Goal: Task Accomplishment & Management: Manage account settings

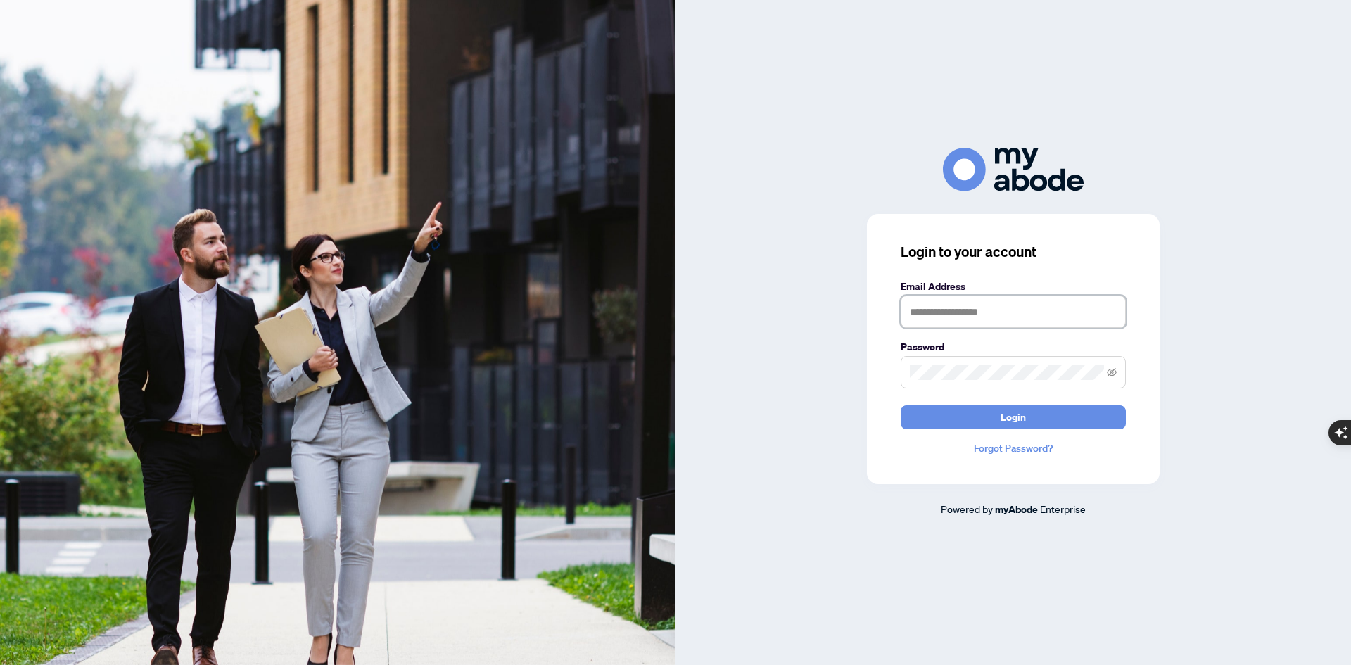
type input "**********"
click at [908, 367] on span at bounding box center [1013, 372] width 225 height 32
click at [901, 405] on button "Login" at bounding box center [1013, 417] width 225 height 24
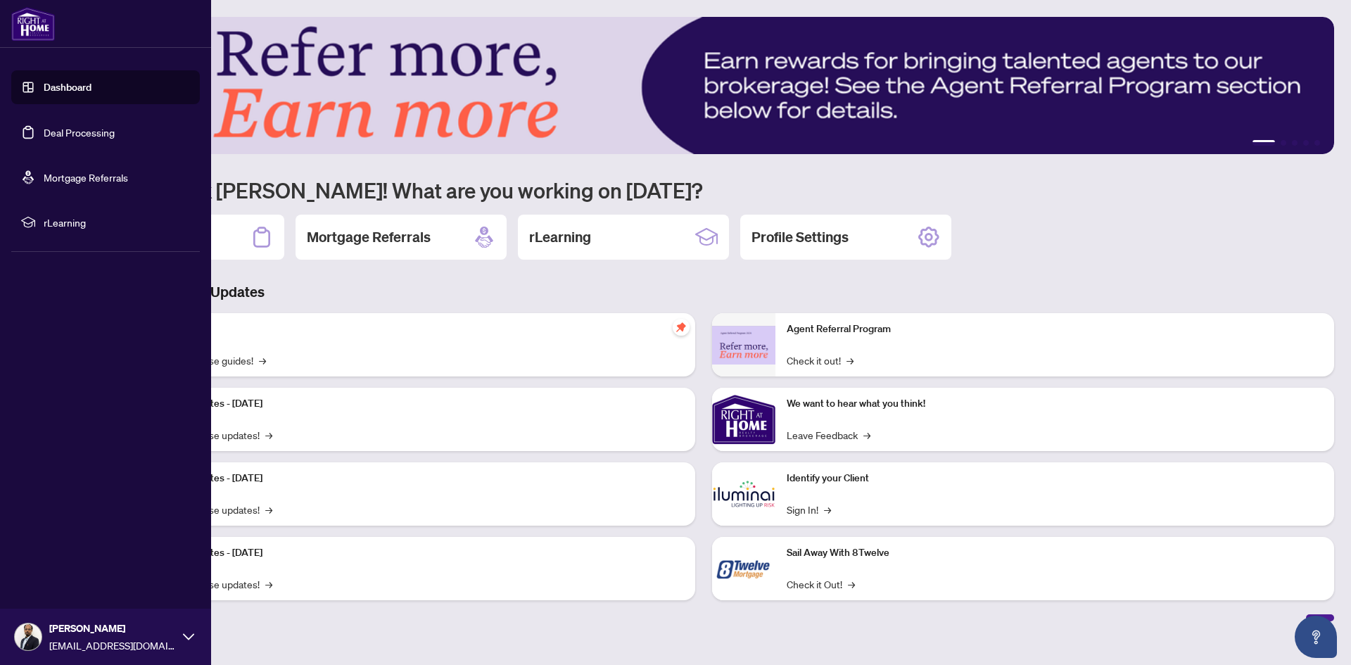
click at [85, 126] on link "Deal Processing" at bounding box center [79, 132] width 71 height 13
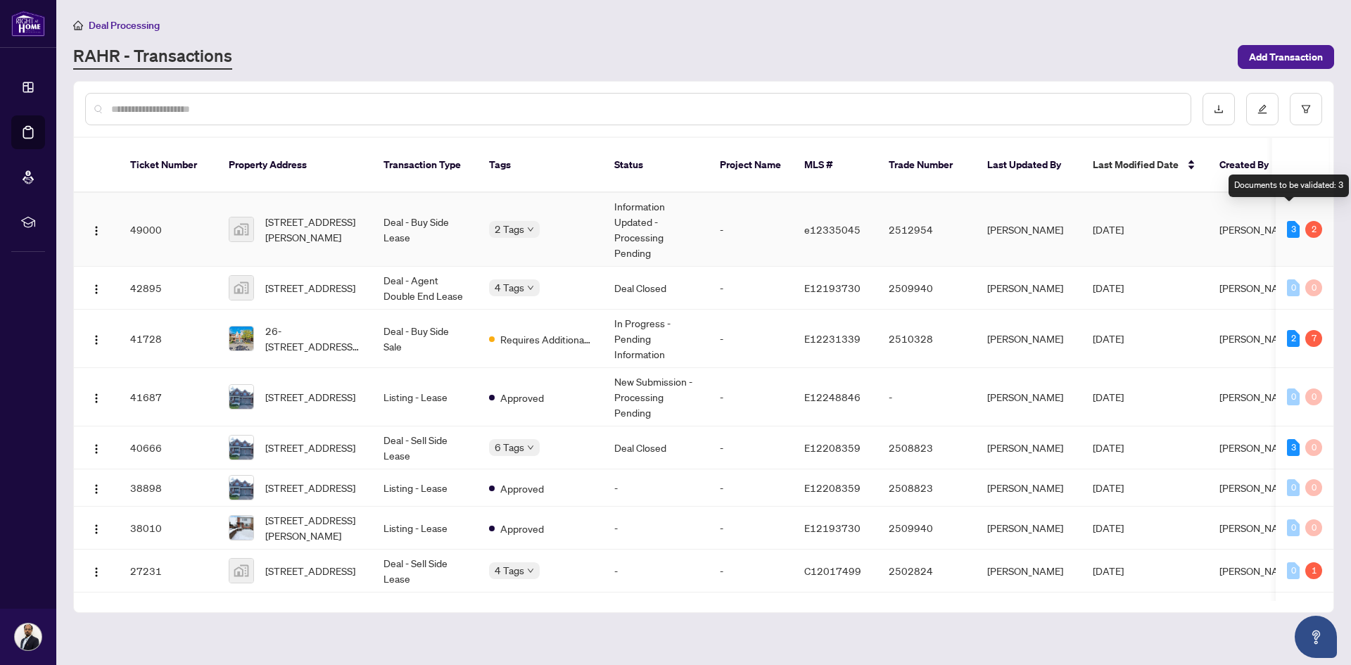
click at [1288, 221] on div "3" at bounding box center [1293, 229] width 13 height 17
click at [294, 214] on span "1052 Matthew Murray Cres, Oshawa, ON, Canada" at bounding box center [313, 229] width 96 height 31
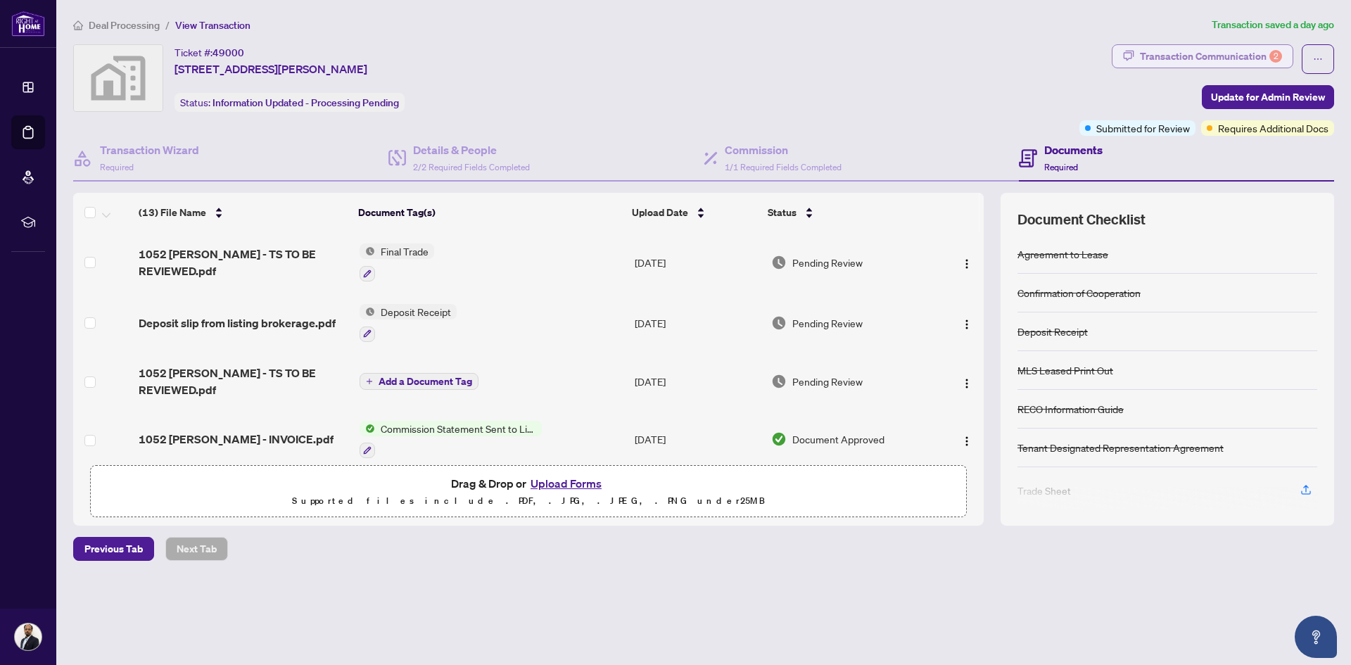
click at [1170, 53] on div "Transaction Communication 2" at bounding box center [1211, 56] width 142 height 23
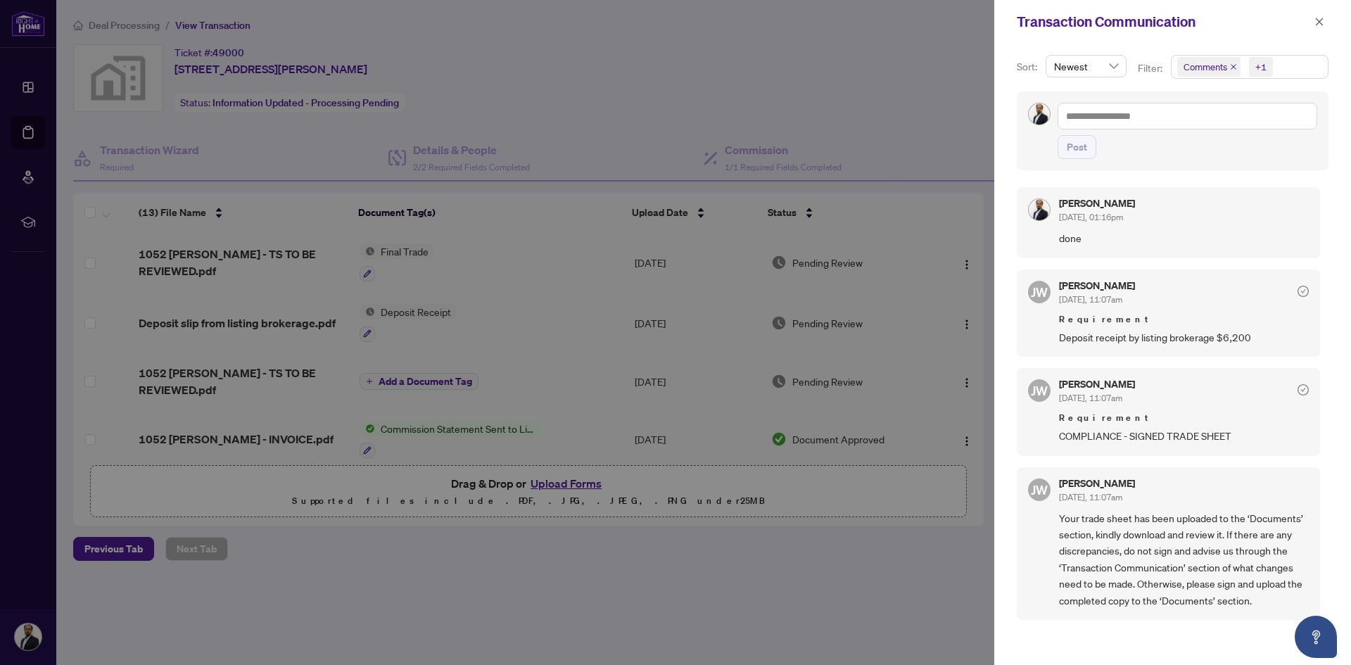
click at [961, 316] on div at bounding box center [675, 332] width 1351 height 665
click at [1317, 20] on icon "close" at bounding box center [1319, 22] width 10 height 10
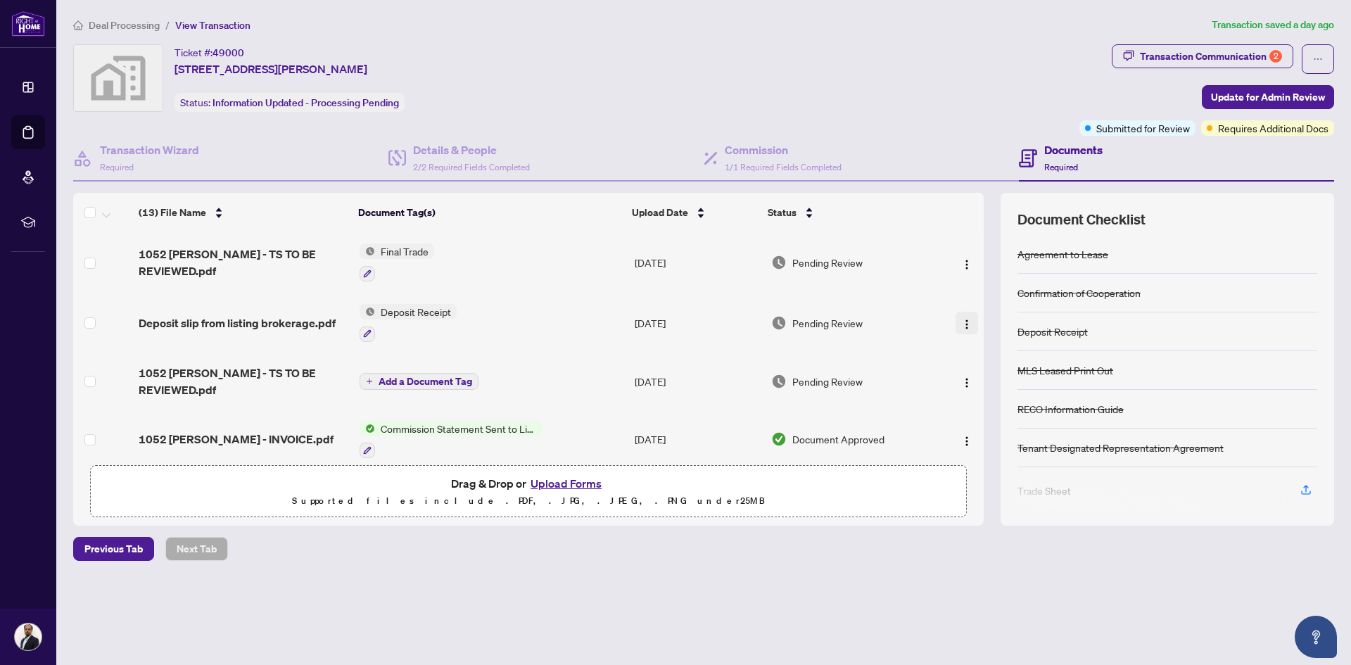
click at [962, 319] on img "button" at bounding box center [966, 324] width 11 height 11
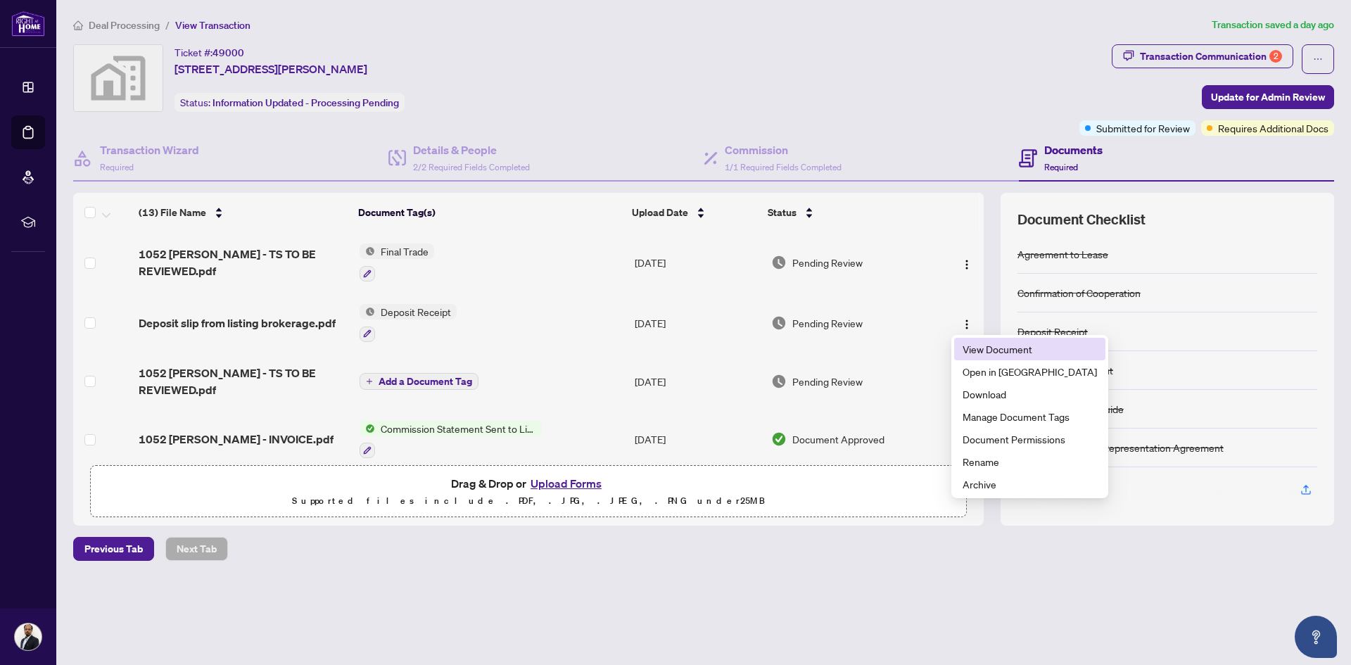
click at [1016, 352] on span "View Document" at bounding box center [1029, 348] width 134 height 15
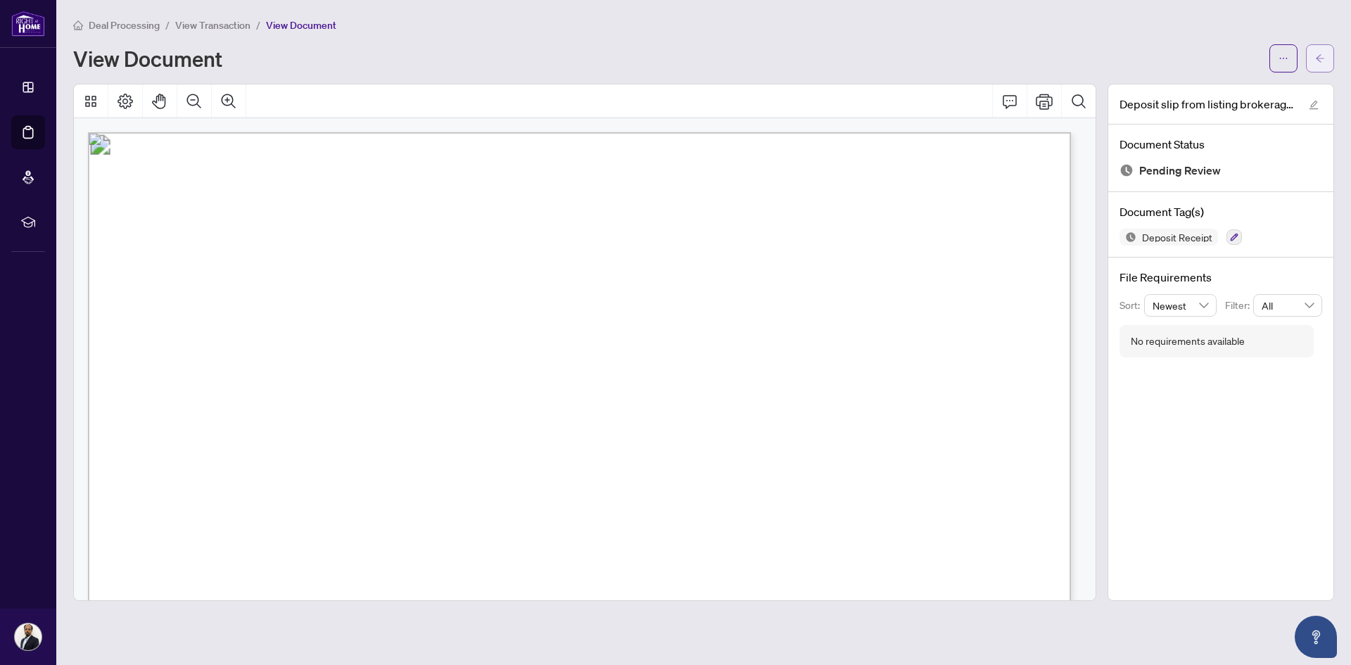
click at [1325, 56] on button "button" at bounding box center [1320, 58] width 28 height 28
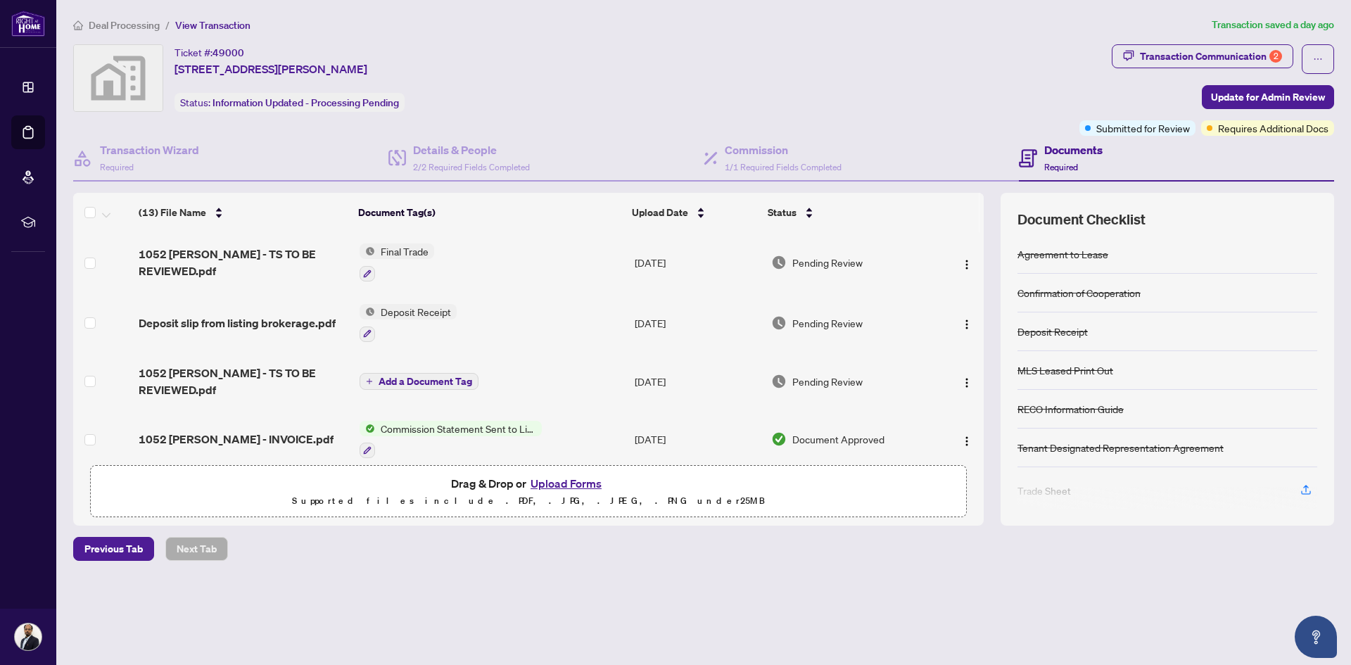
scroll to position [11, 0]
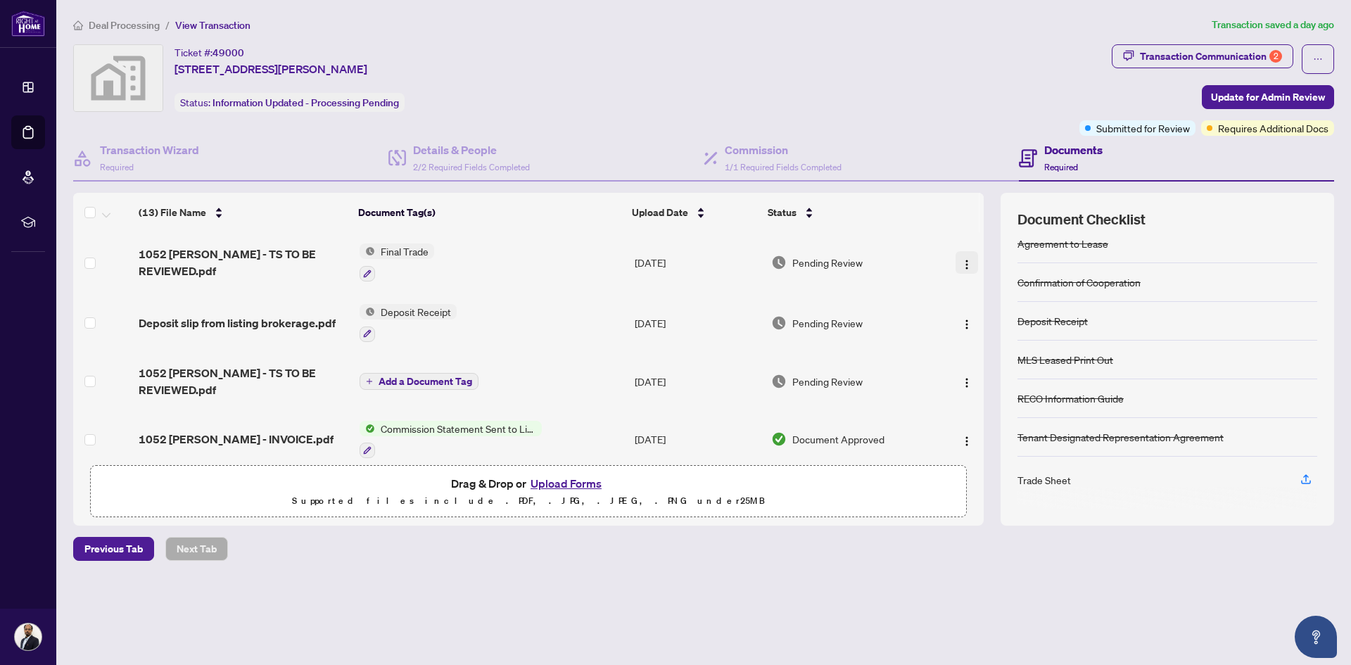
click at [962, 255] on span "button" at bounding box center [966, 262] width 11 height 15
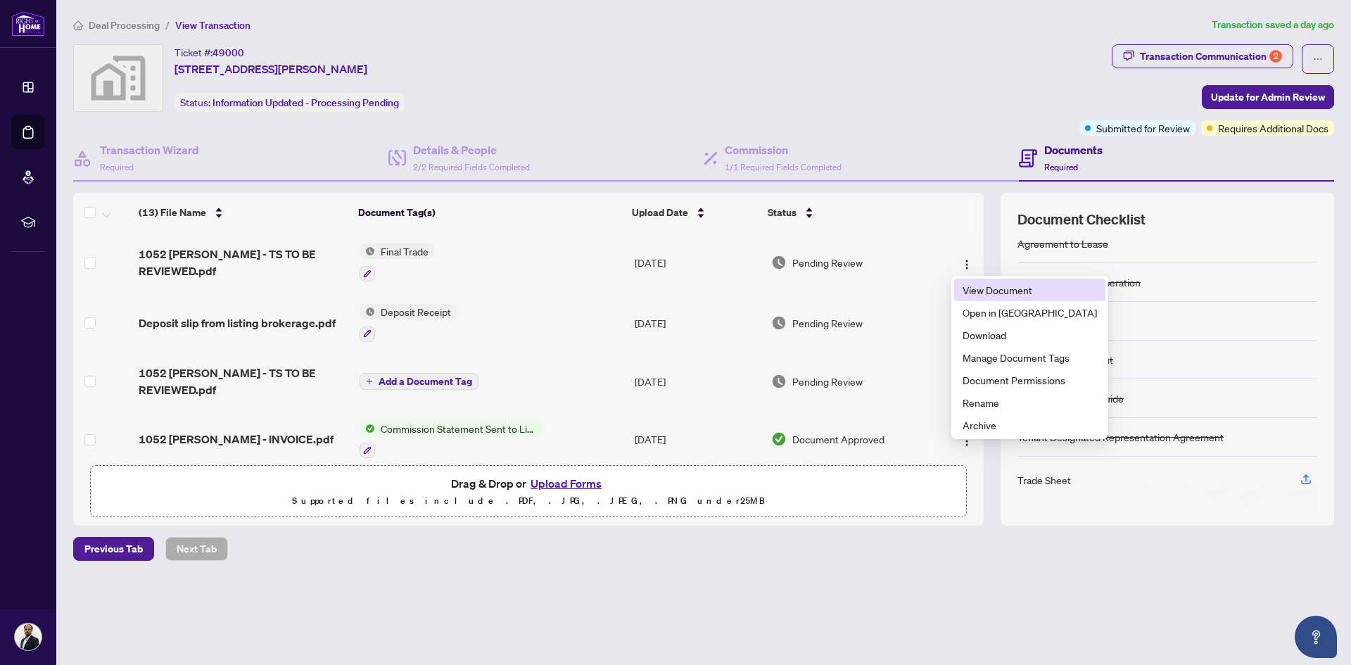
click at [988, 294] on span "View Document" at bounding box center [1029, 289] width 134 height 15
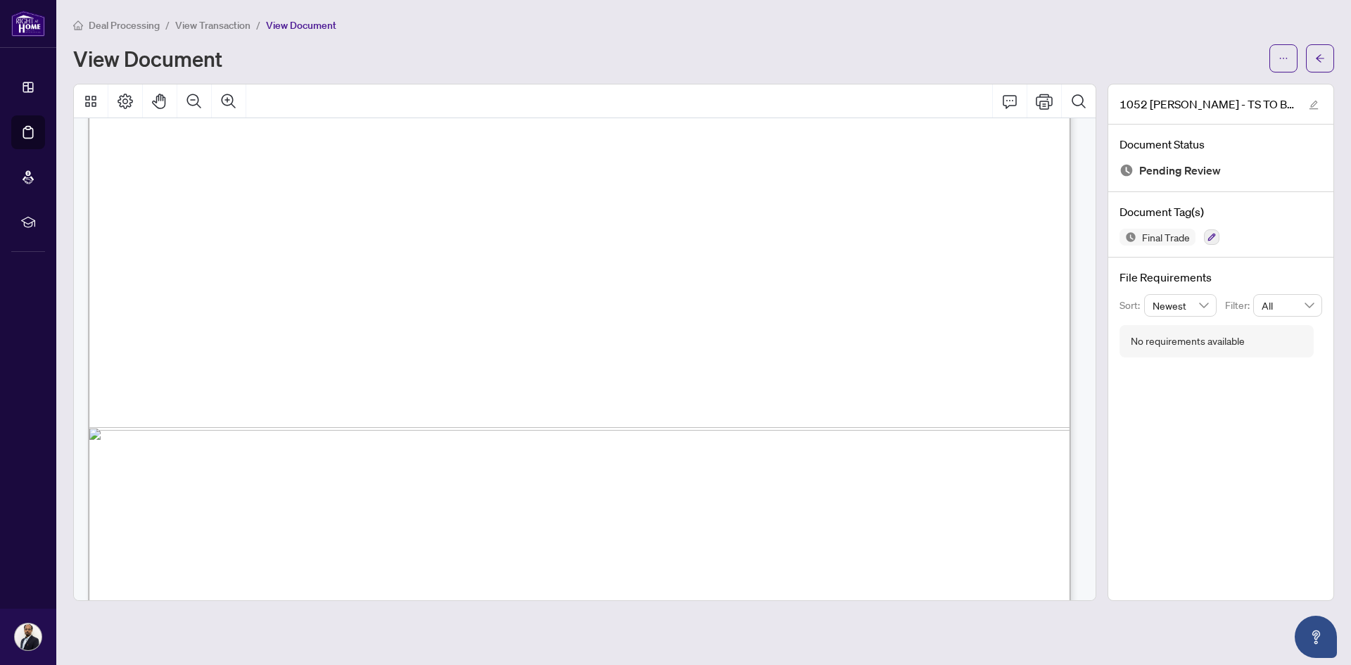
scroll to position [678, 0]
click at [1314, 53] on button "button" at bounding box center [1320, 58] width 28 height 28
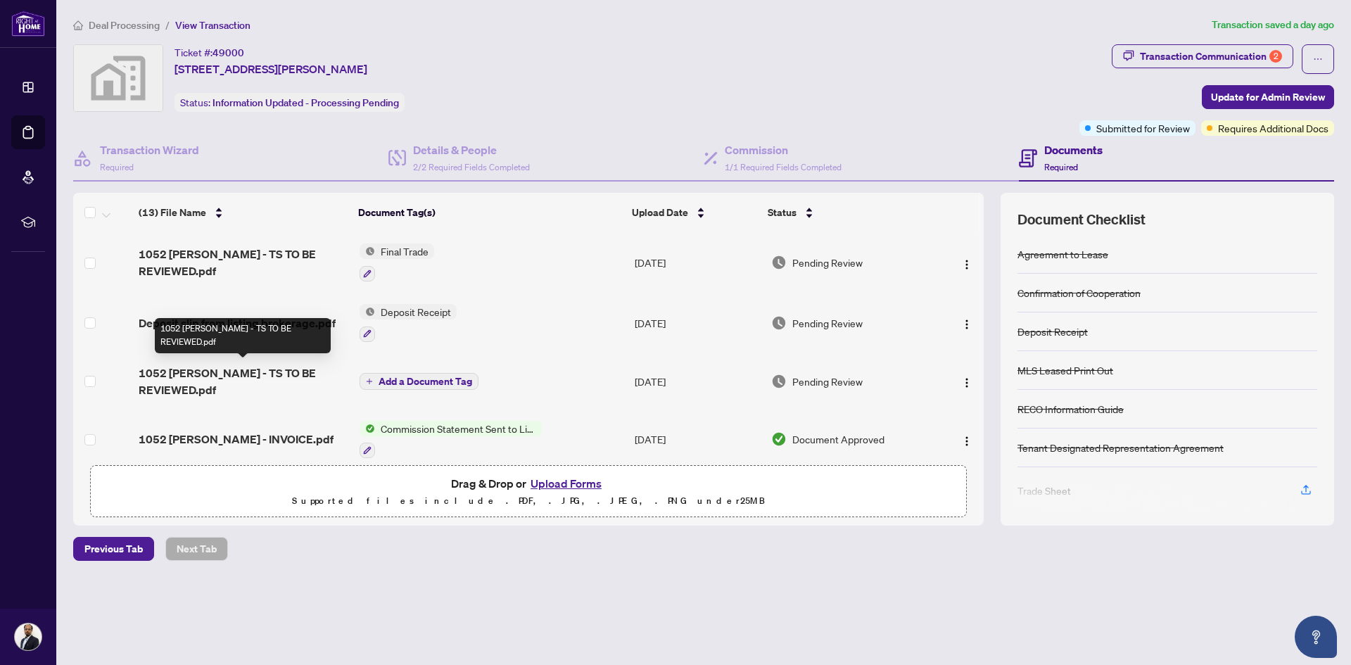
click at [276, 374] on span "1052 Matthew Murray Cres - TS TO BE REVIEWED.pdf" at bounding box center [243, 381] width 209 height 34
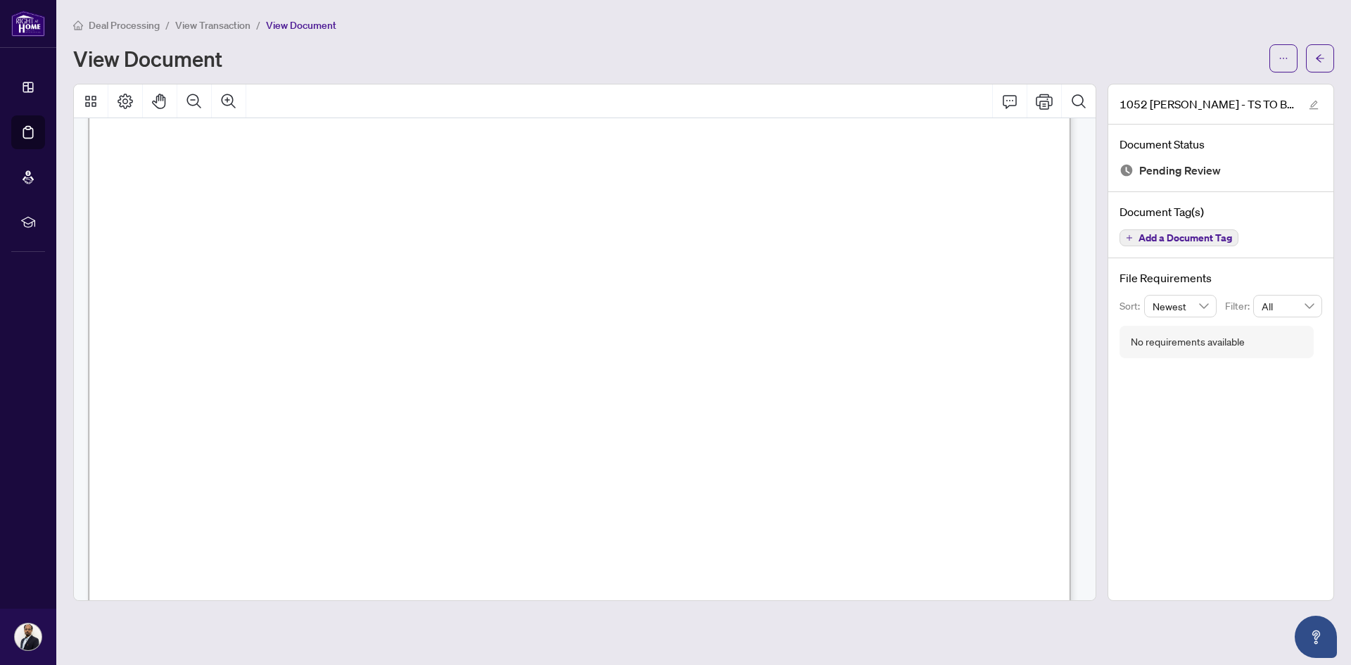
scroll to position [115, 0]
click at [1328, 56] on button "button" at bounding box center [1320, 58] width 28 height 28
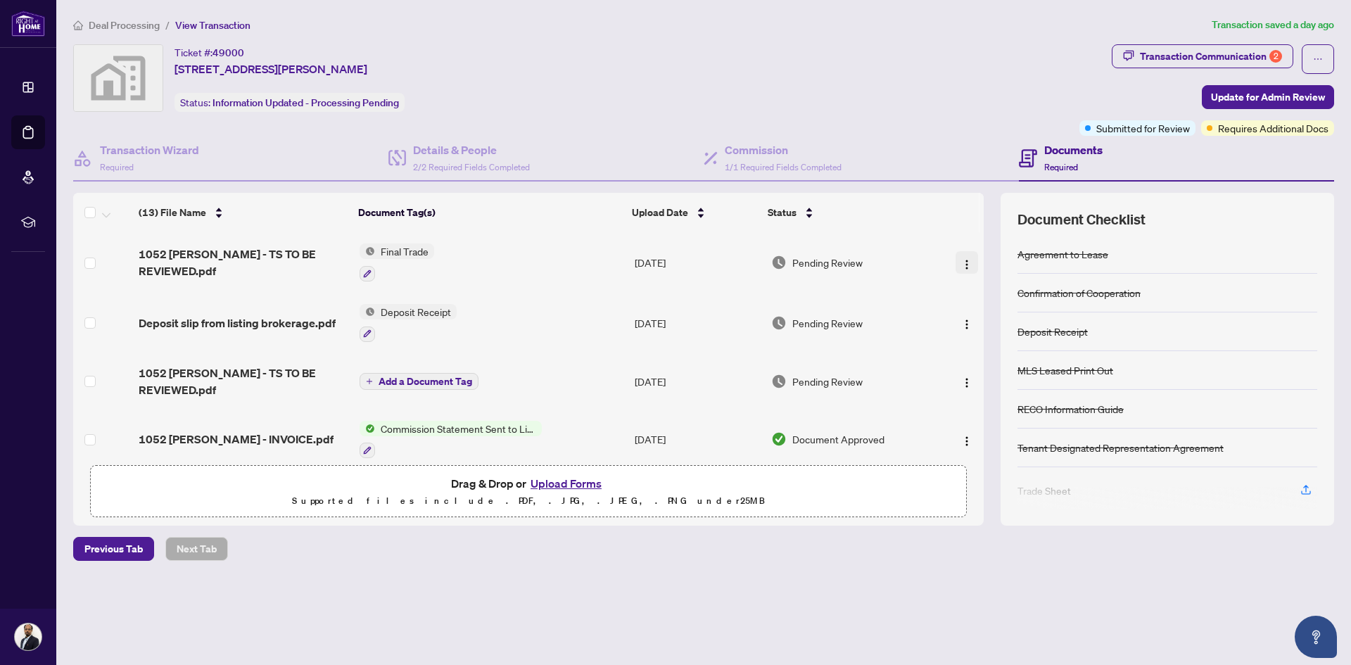
click at [961, 262] on img "button" at bounding box center [966, 264] width 11 height 11
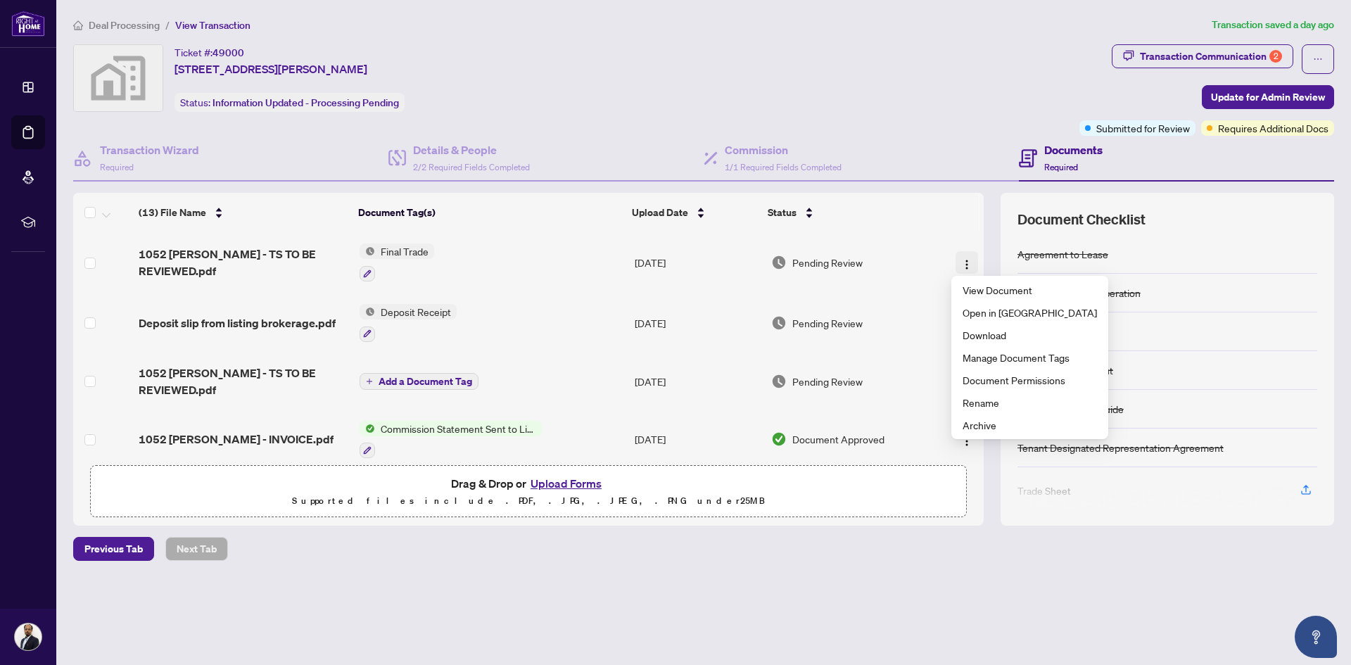
click at [961, 255] on span "button" at bounding box center [966, 262] width 11 height 15
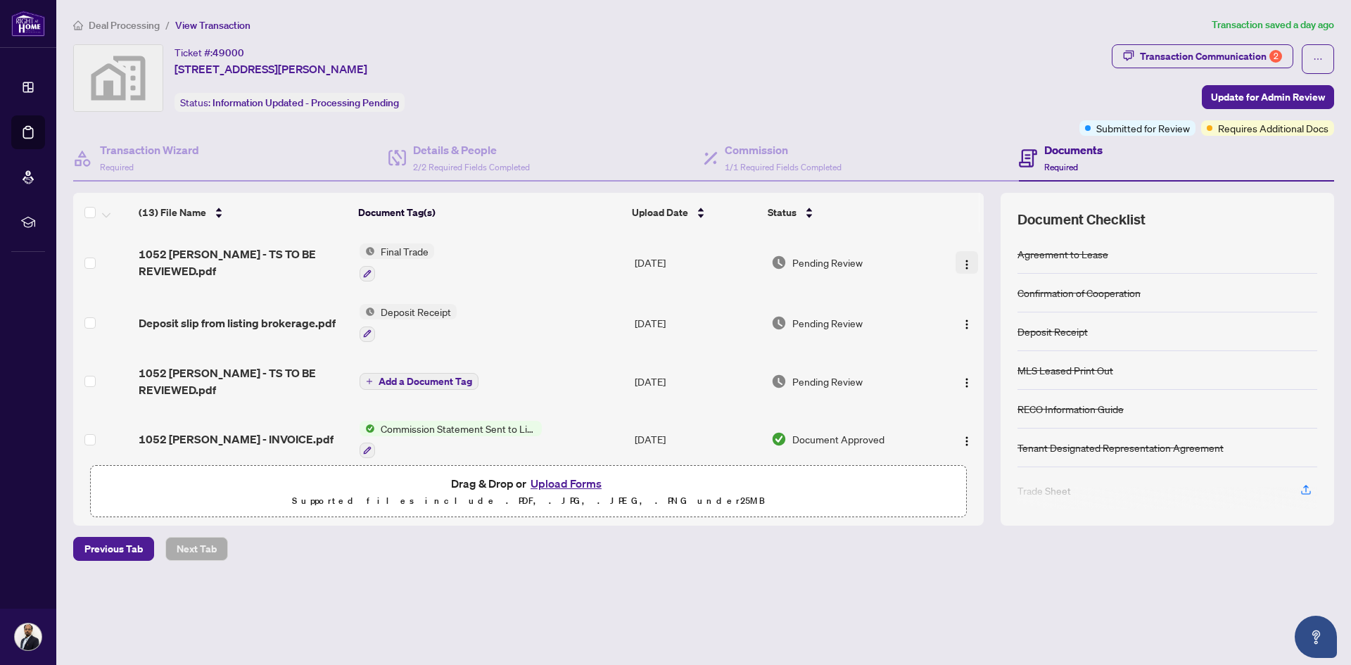
click at [961, 255] on span "button" at bounding box center [966, 262] width 11 height 15
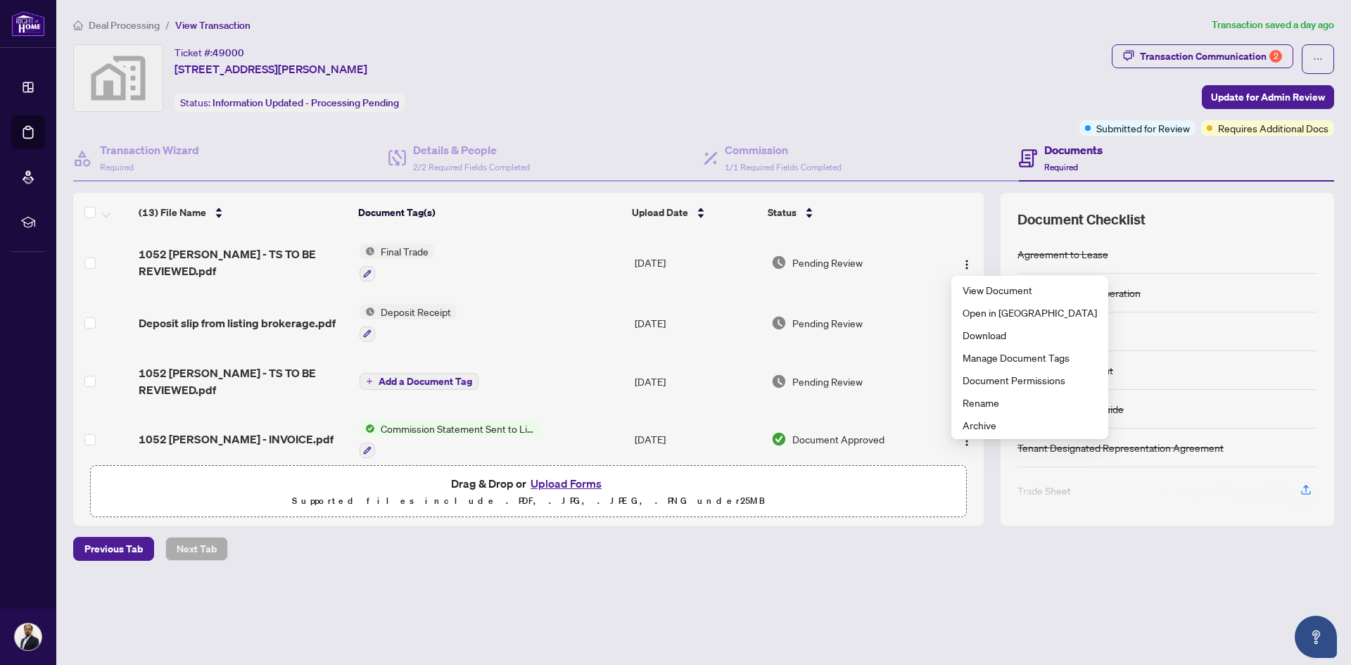
click at [526, 281] on td "Final Trade" at bounding box center [491, 262] width 275 height 61
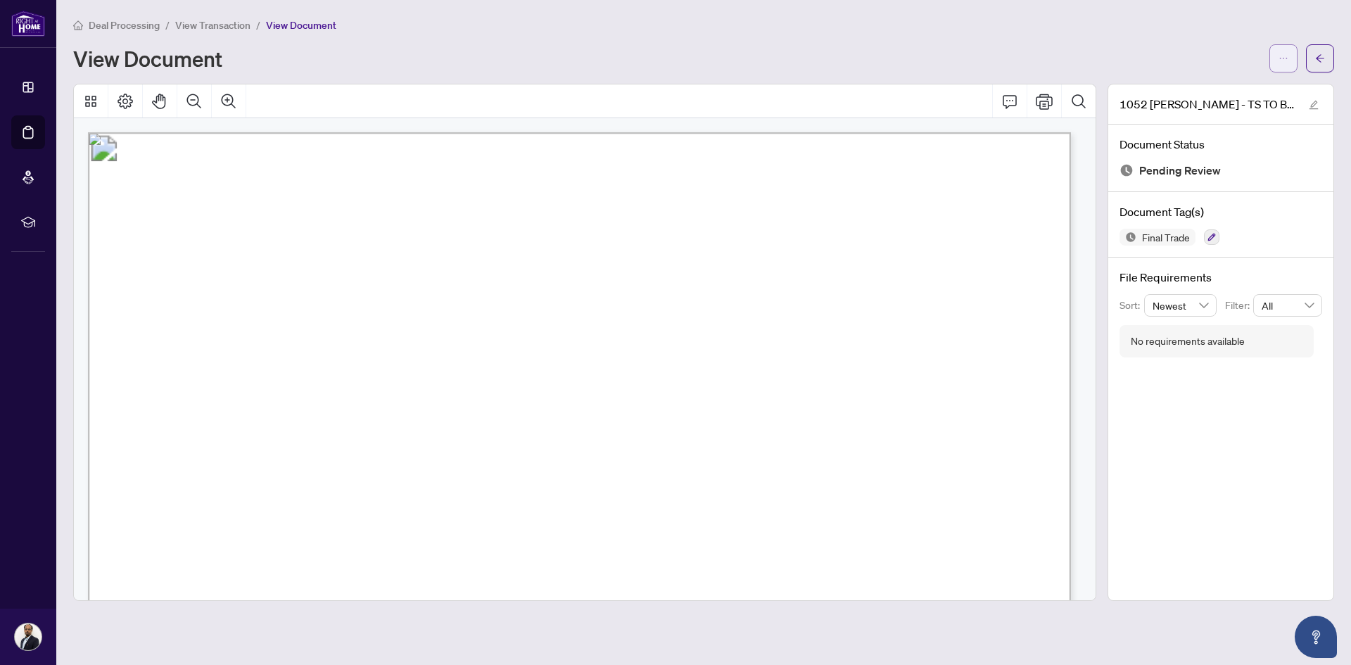
click at [1290, 56] on button "button" at bounding box center [1283, 58] width 28 height 28
click at [1206, 51] on div "View Document" at bounding box center [667, 58] width 1188 height 23
click at [1326, 60] on button "button" at bounding box center [1320, 58] width 28 height 28
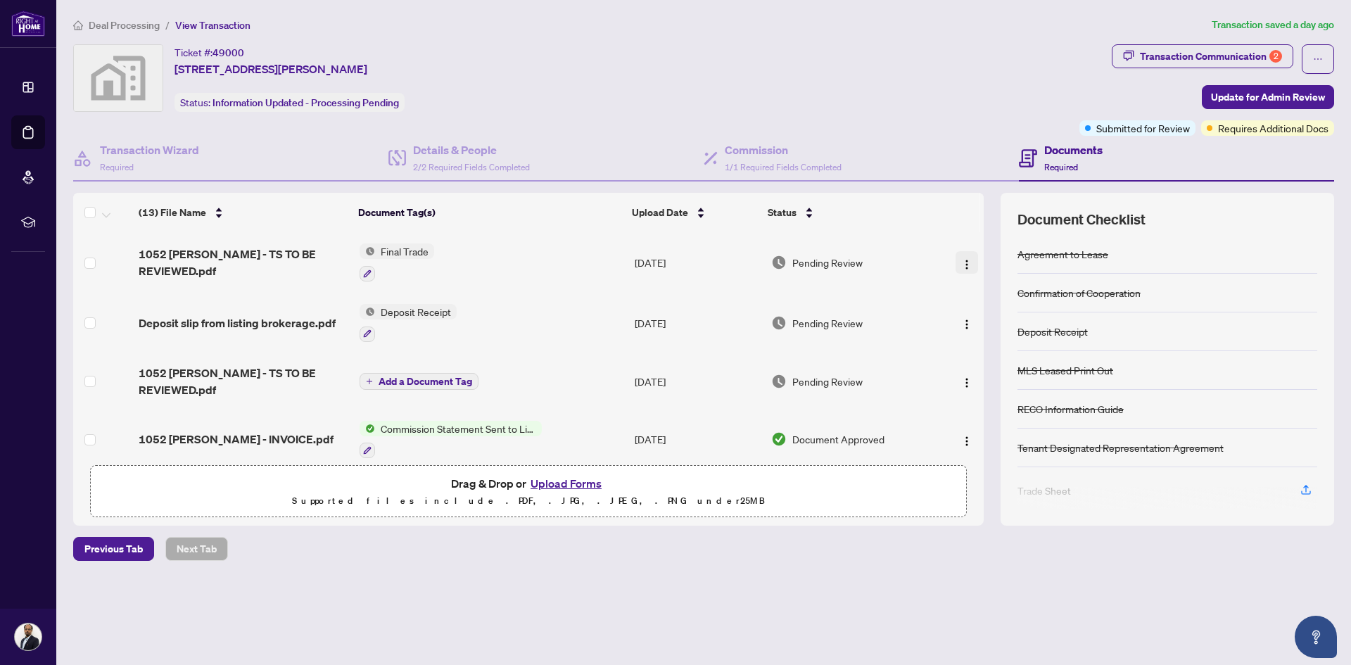
click at [961, 262] on img "button" at bounding box center [966, 264] width 11 height 11
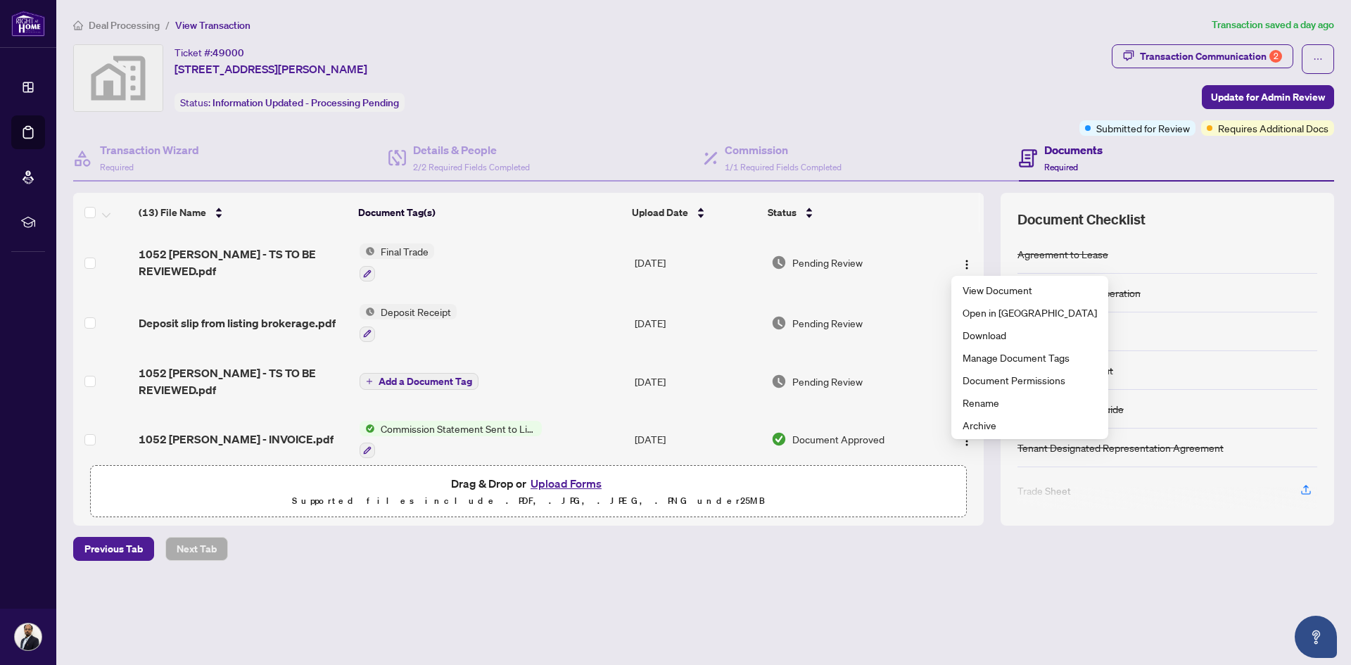
click at [898, 282] on td "Pending Review" at bounding box center [850, 262] width 170 height 61
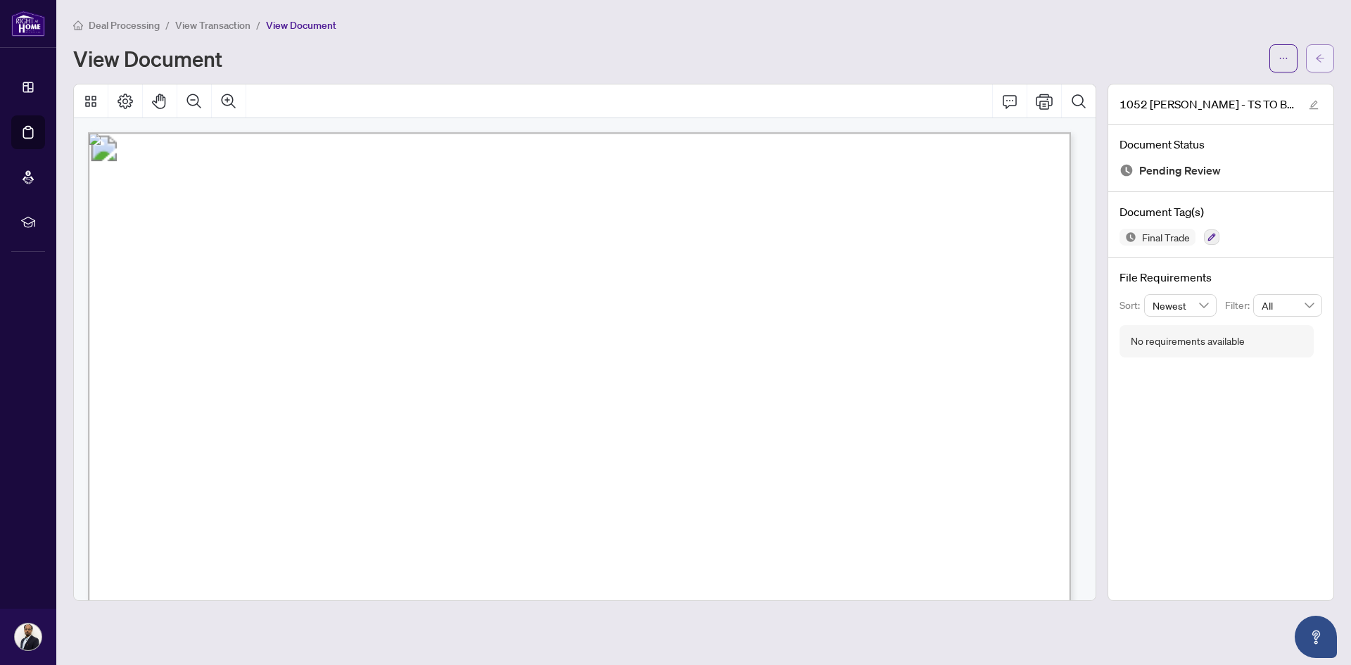
click at [1316, 53] on icon "arrow-left" at bounding box center [1320, 58] width 10 height 10
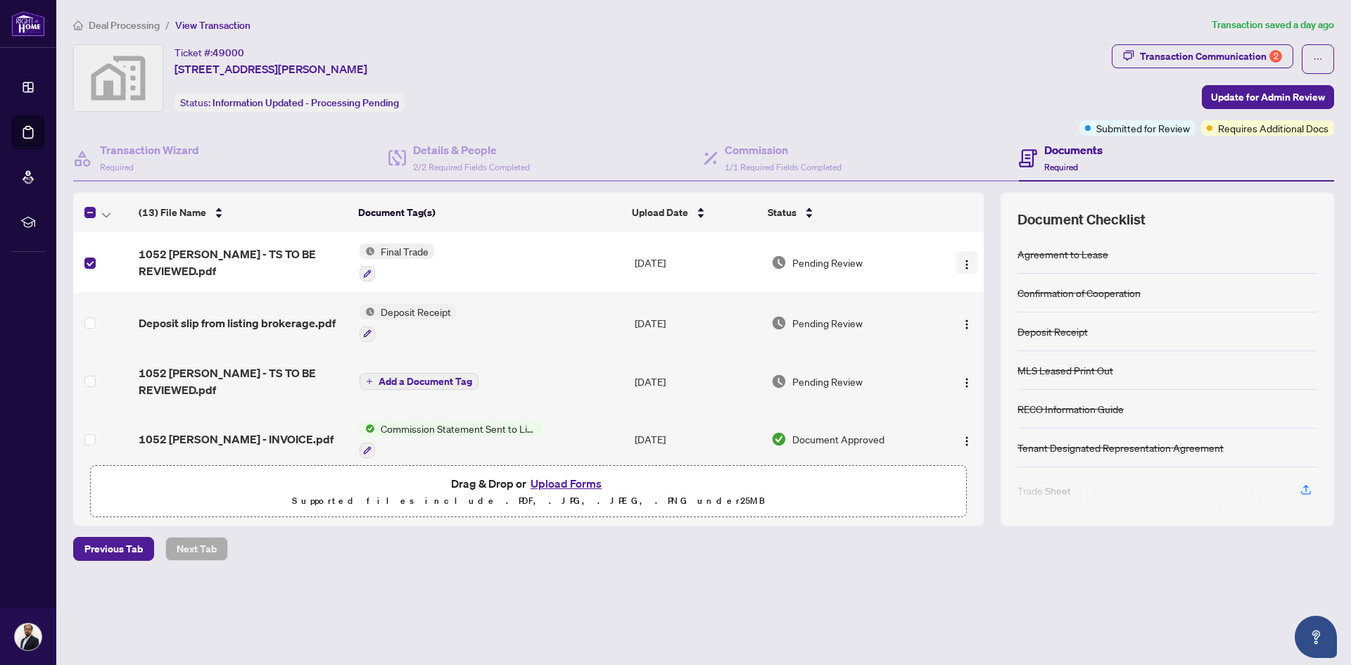
click at [966, 265] on img "button" at bounding box center [966, 264] width 11 height 11
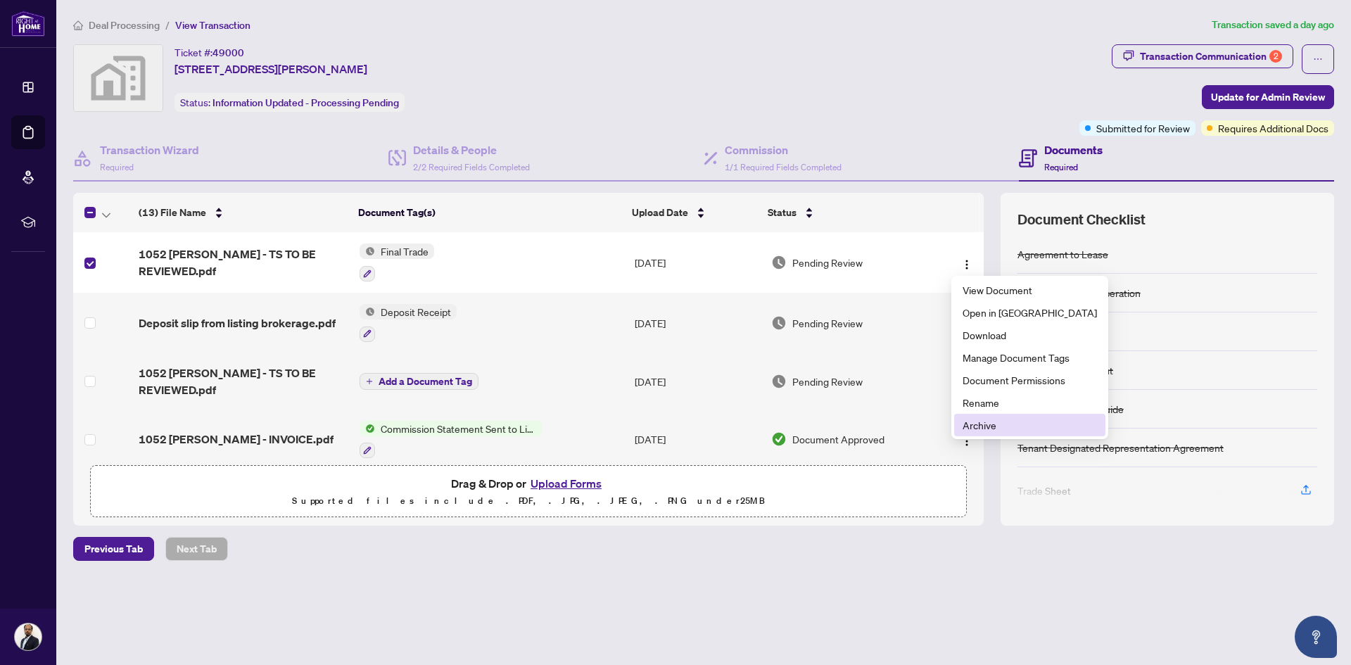
click at [976, 427] on span "Archive" at bounding box center [1029, 424] width 134 height 15
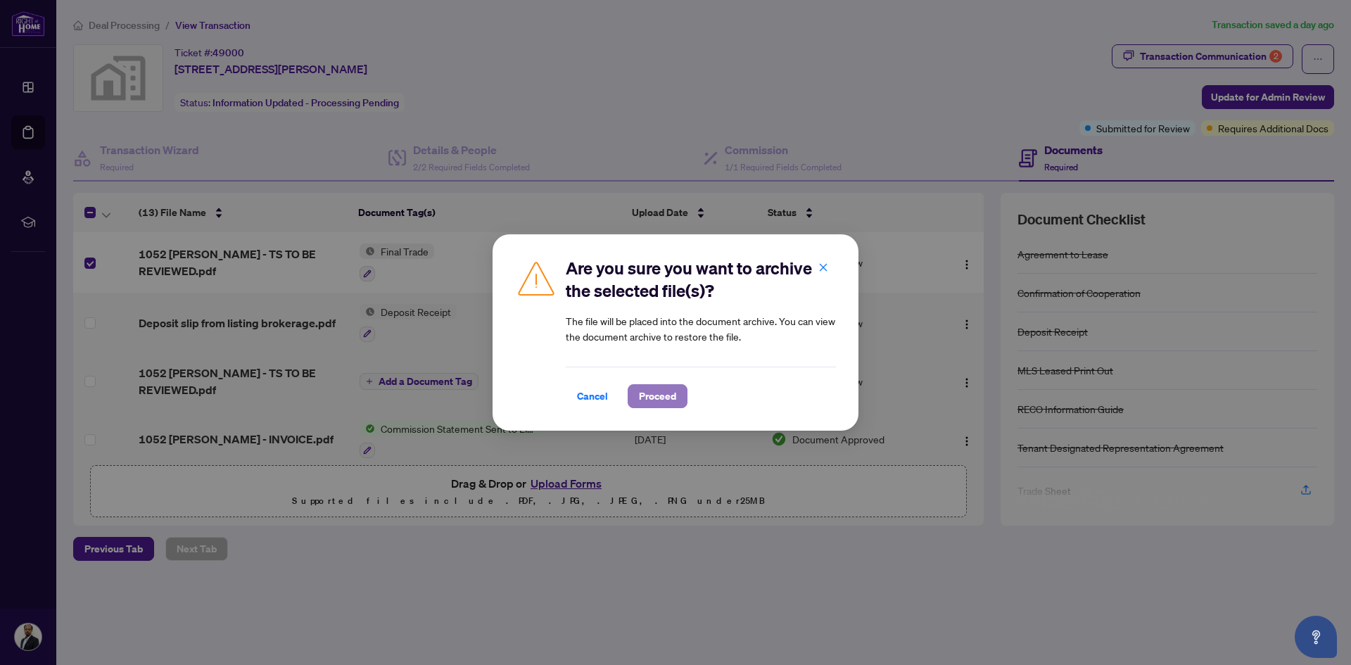
click at [645, 404] on span "Proceed" at bounding box center [657, 396] width 37 height 23
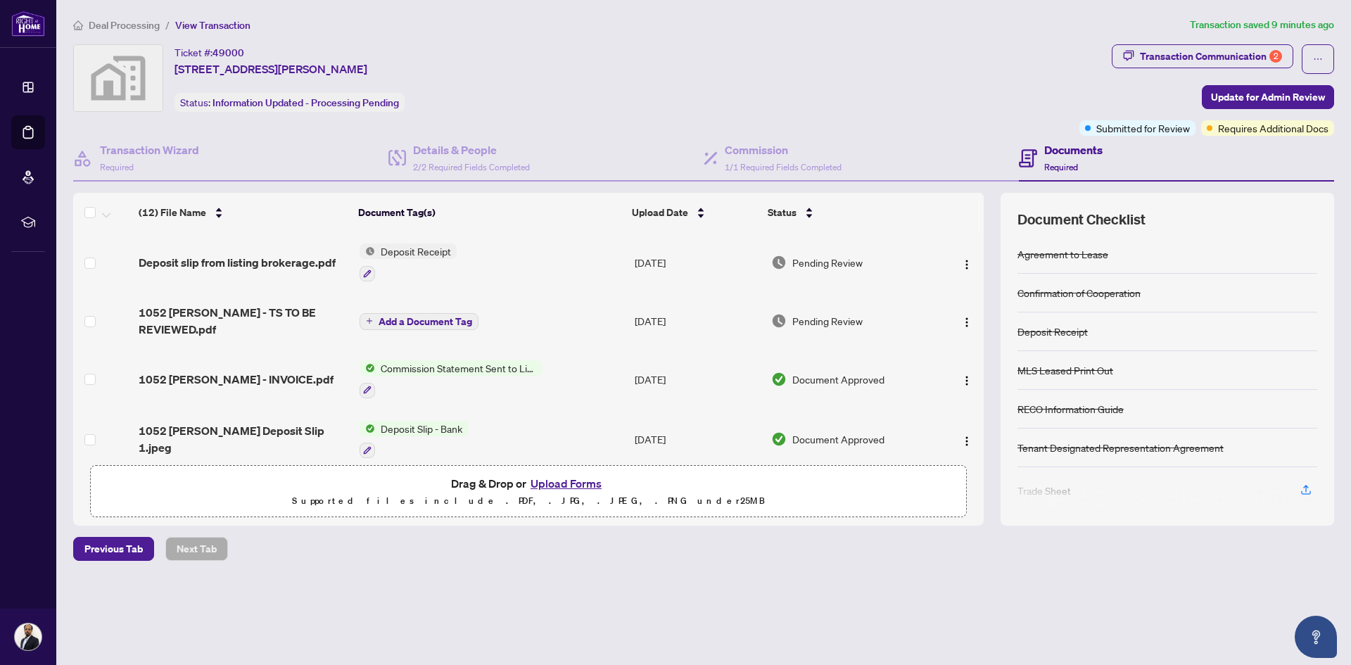
click at [557, 483] on button "Upload Forms" at bounding box center [565, 483] width 79 height 18
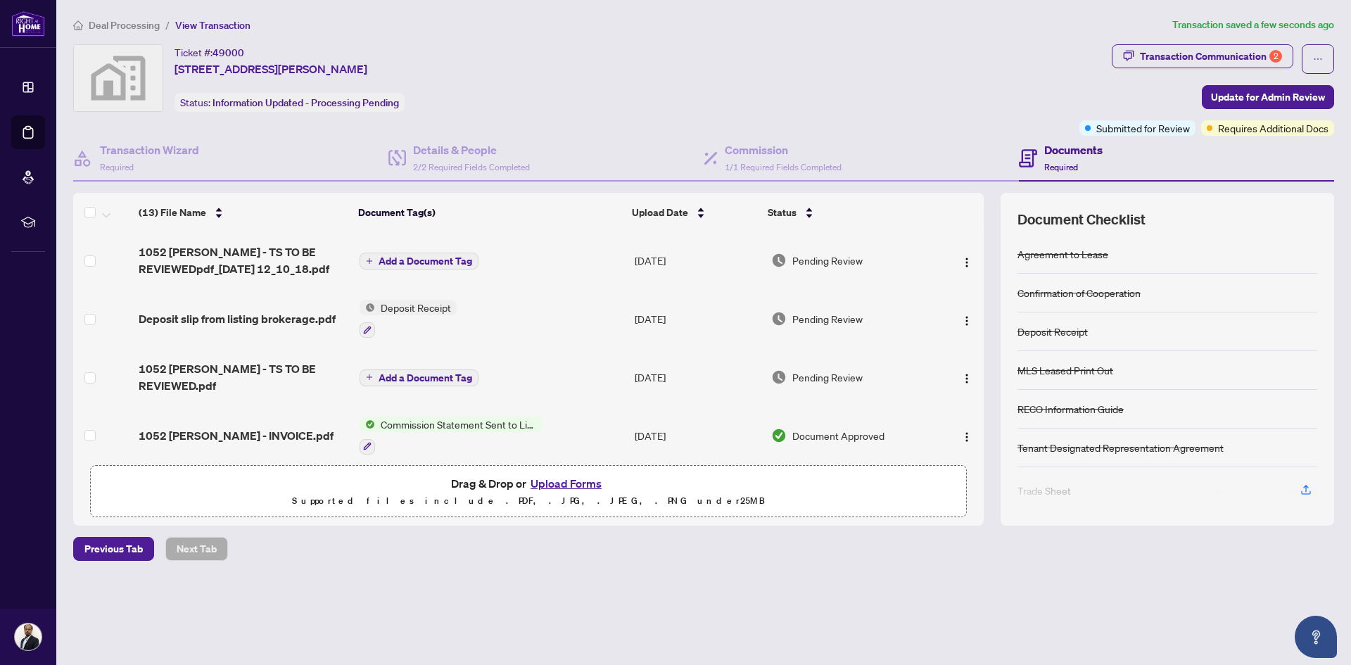
click at [1036, 487] on div at bounding box center [1167, 498] width 300 height 23
click at [415, 263] on span "Add a Document Tag" at bounding box center [426, 261] width 94 height 10
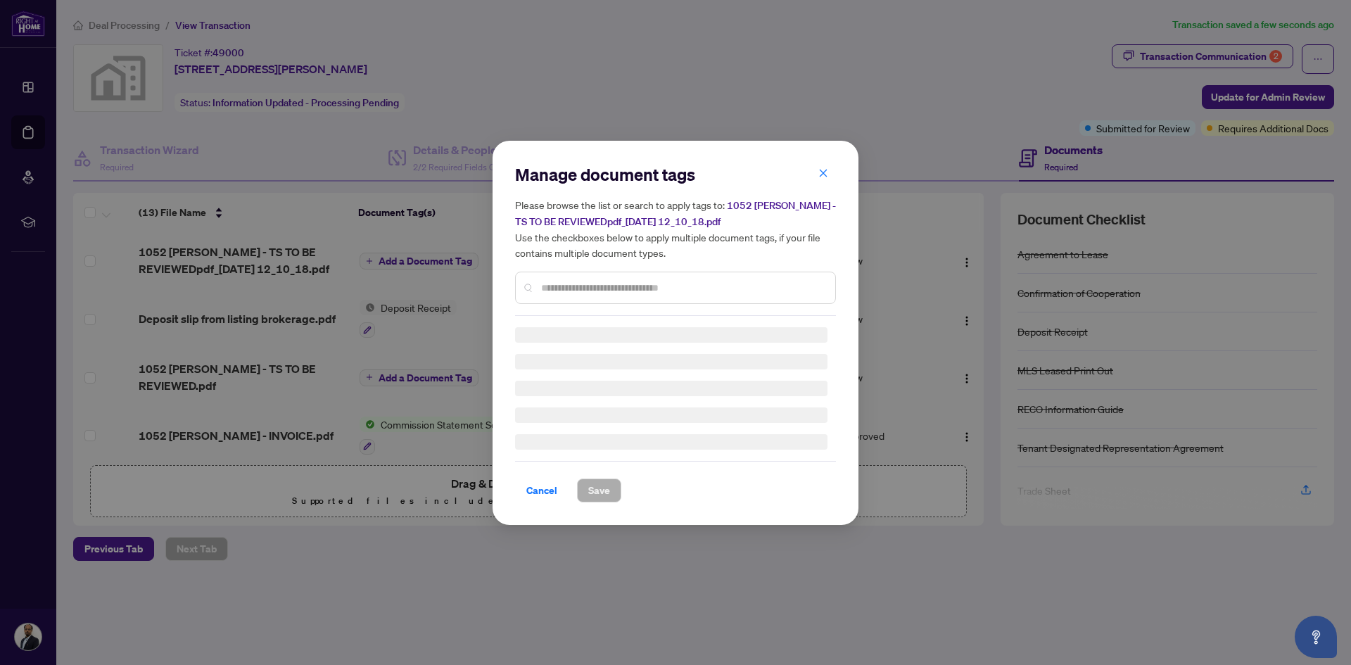
click at [575, 288] on div "Manage document tags Please browse the list or search to apply tags to: 1052 Ma…" at bounding box center [675, 239] width 321 height 153
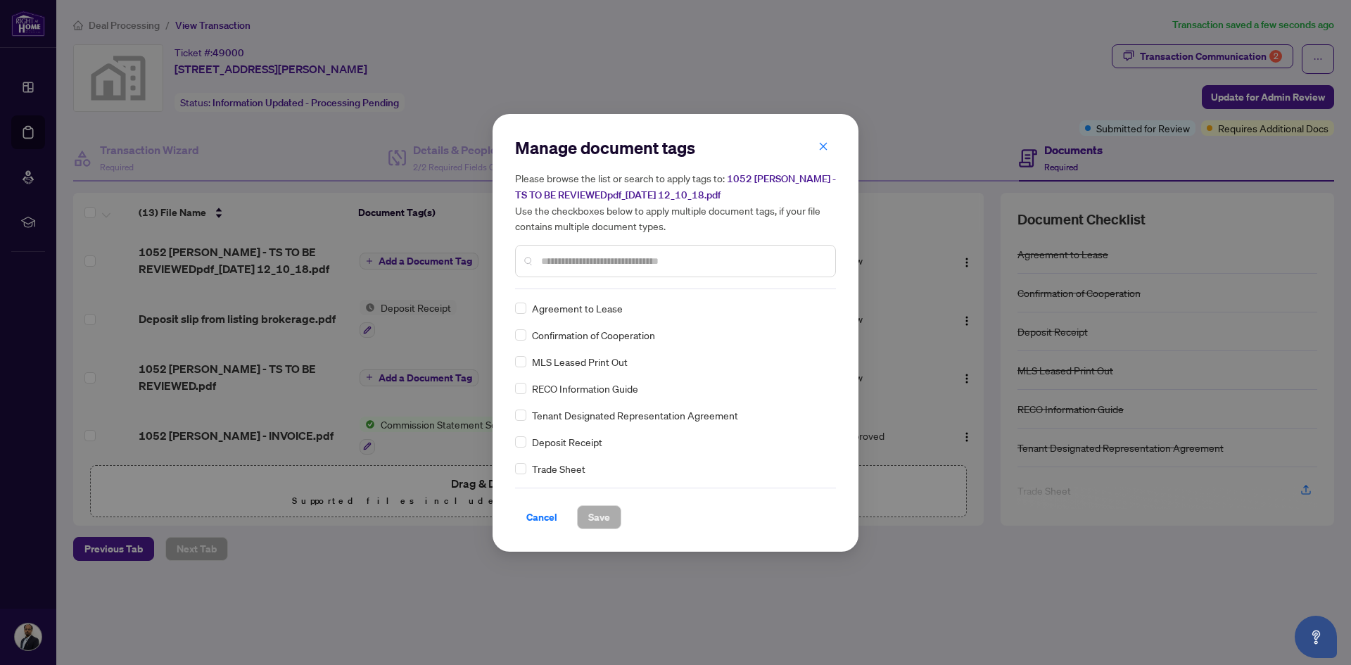
click at [605, 256] on input "text" at bounding box center [682, 260] width 283 height 15
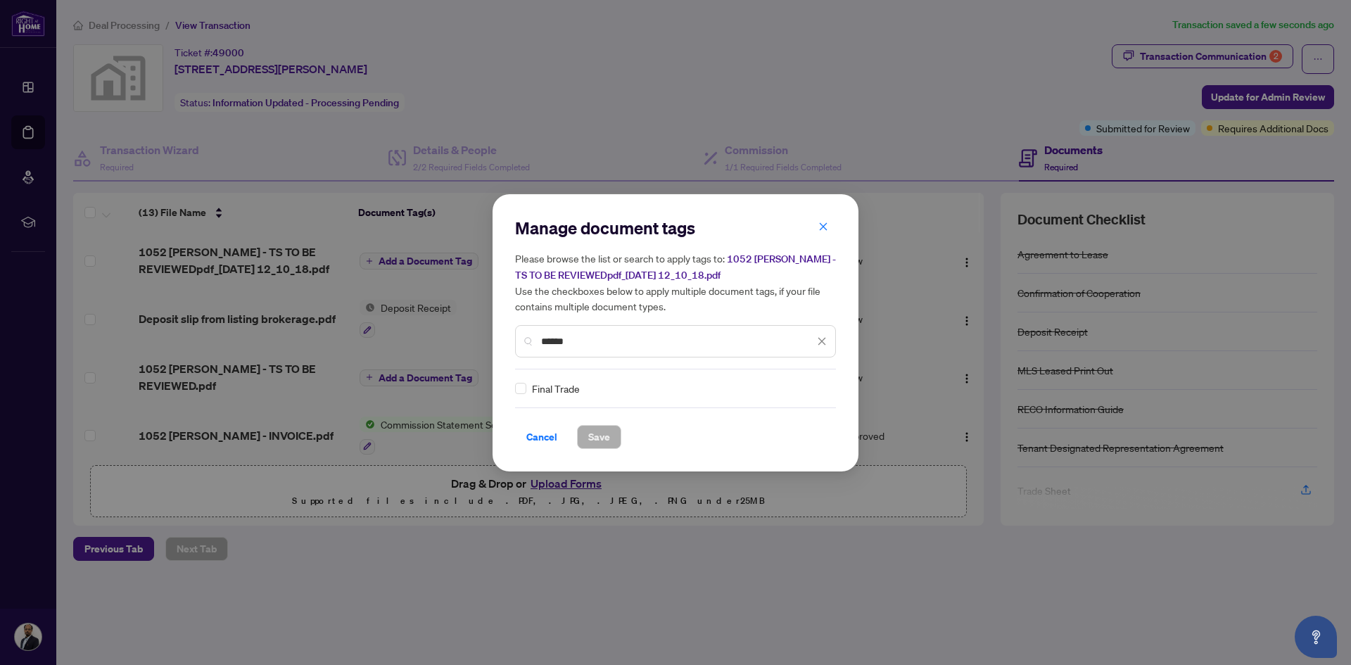
type input "*****"
click at [604, 431] on button "Save" at bounding box center [599, 437] width 44 height 24
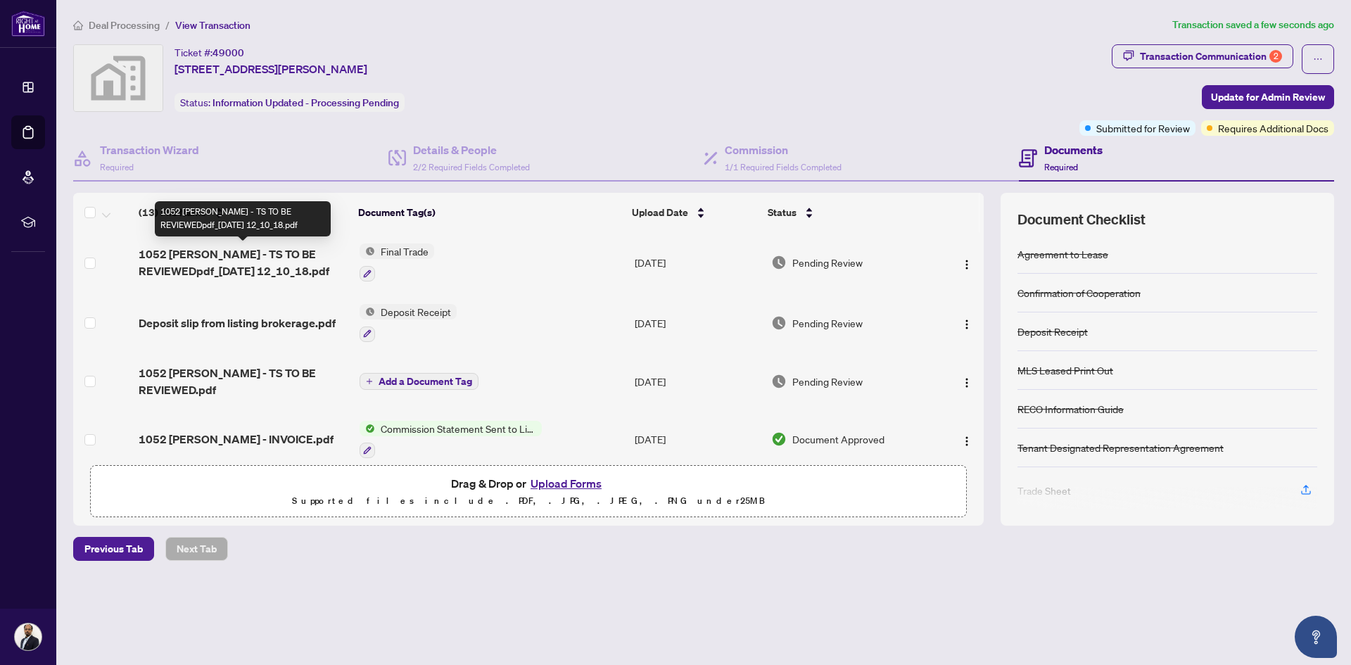
click at [253, 266] on span "1052 Matthew Murray Cres - TS TO BE REVIEWEDpdf_2025-08-21 12_10_18.pdf" at bounding box center [243, 263] width 209 height 34
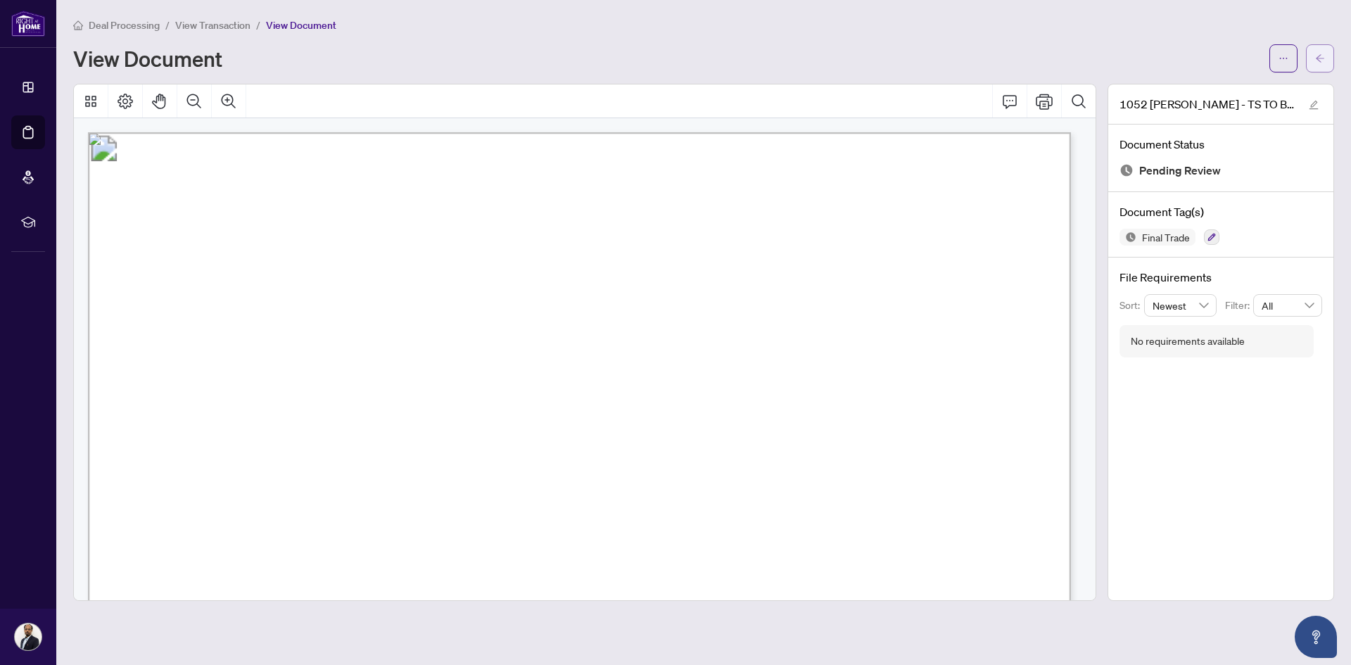
click at [1316, 61] on icon "arrow-left" at bounding box center [1320, 58] width 10 height 10
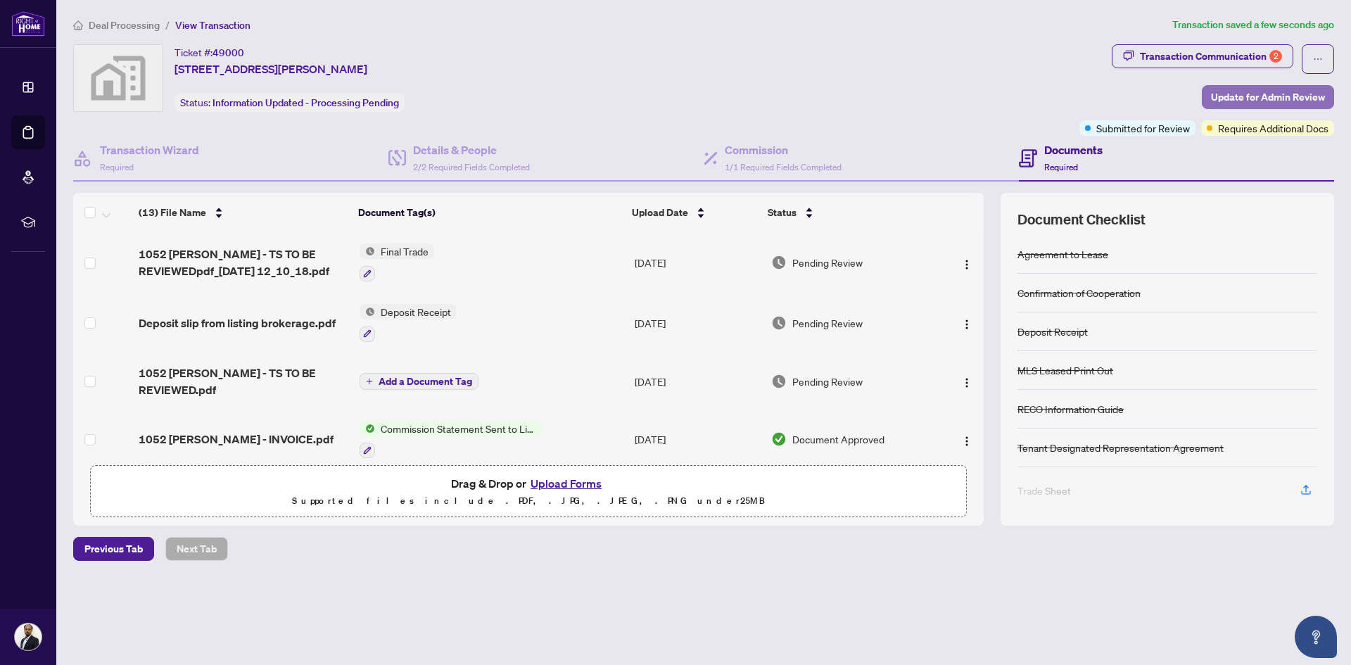
click at [1246, 96] on span "Update for Admin Review" at bounding box center [1268, 97] width 114 height 23
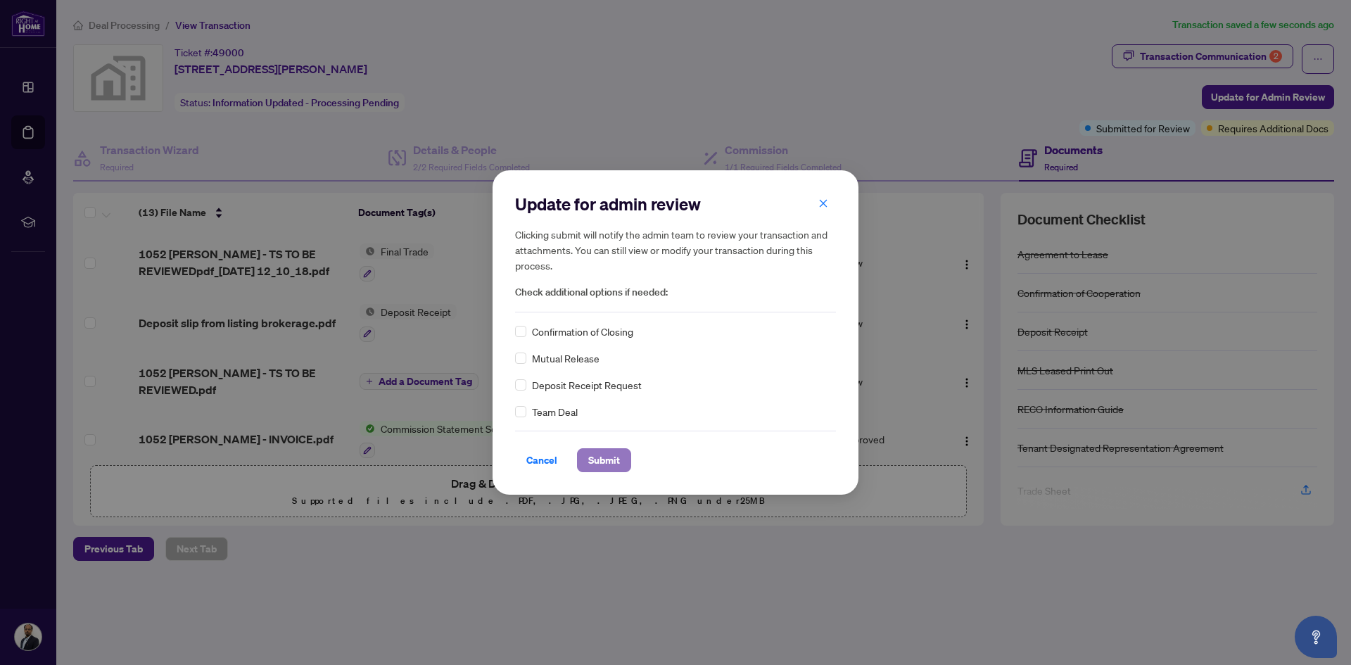
click at [604, 464] on span "Submit" at bounding box center [604, 460] width 32 height 23
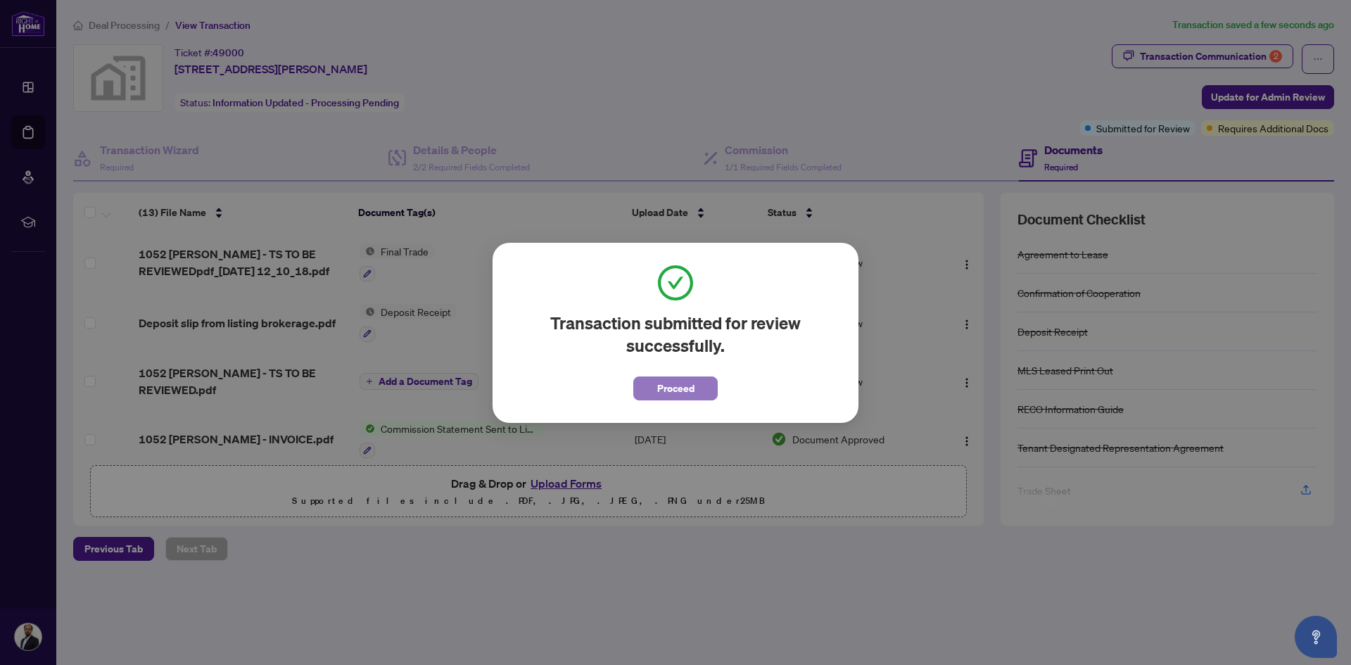
click at [673, 381] on span "Proceed" at bounding box center [675, 388] width 37 height 23
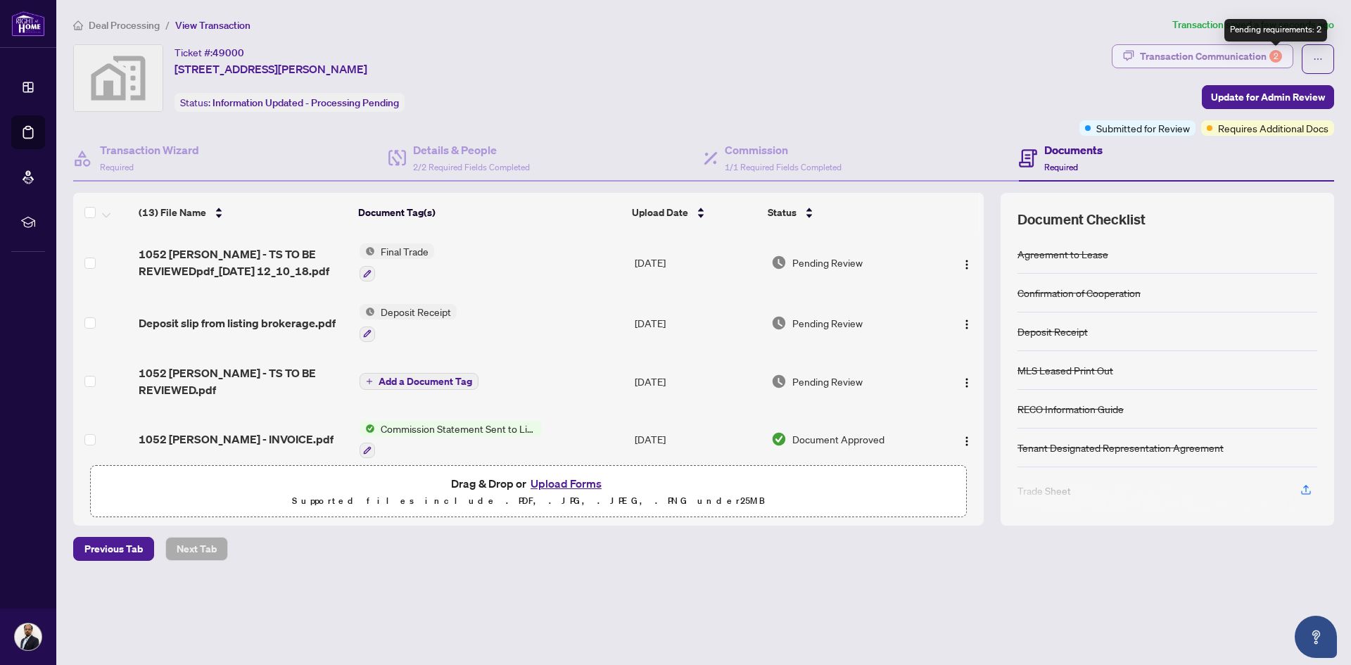
click at [1267, 53] on div "Transaction Communication 2" at bounding box center [1211, 56] width 142 height 23
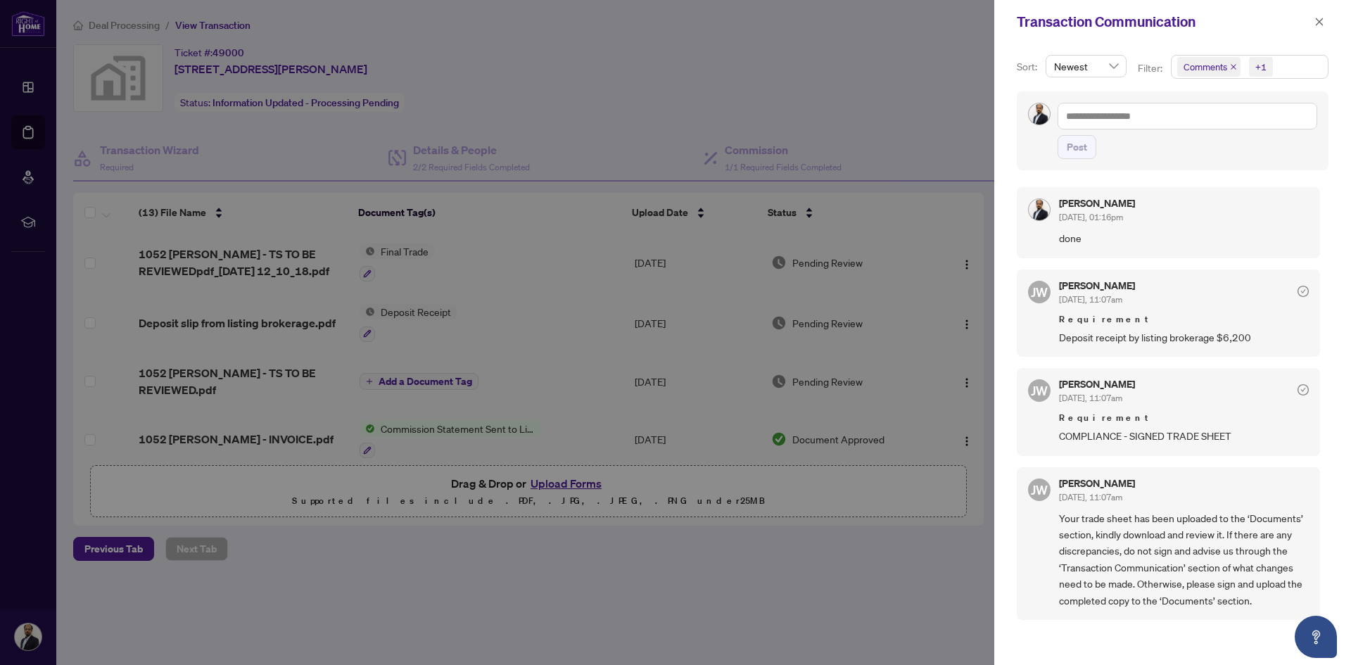
click at [789, 68] on div at bounding box center [675, 332] width 1351 height 665
click at [1319, 18] on icon "close" at bounding box center [1319, 22] width 10 height 10
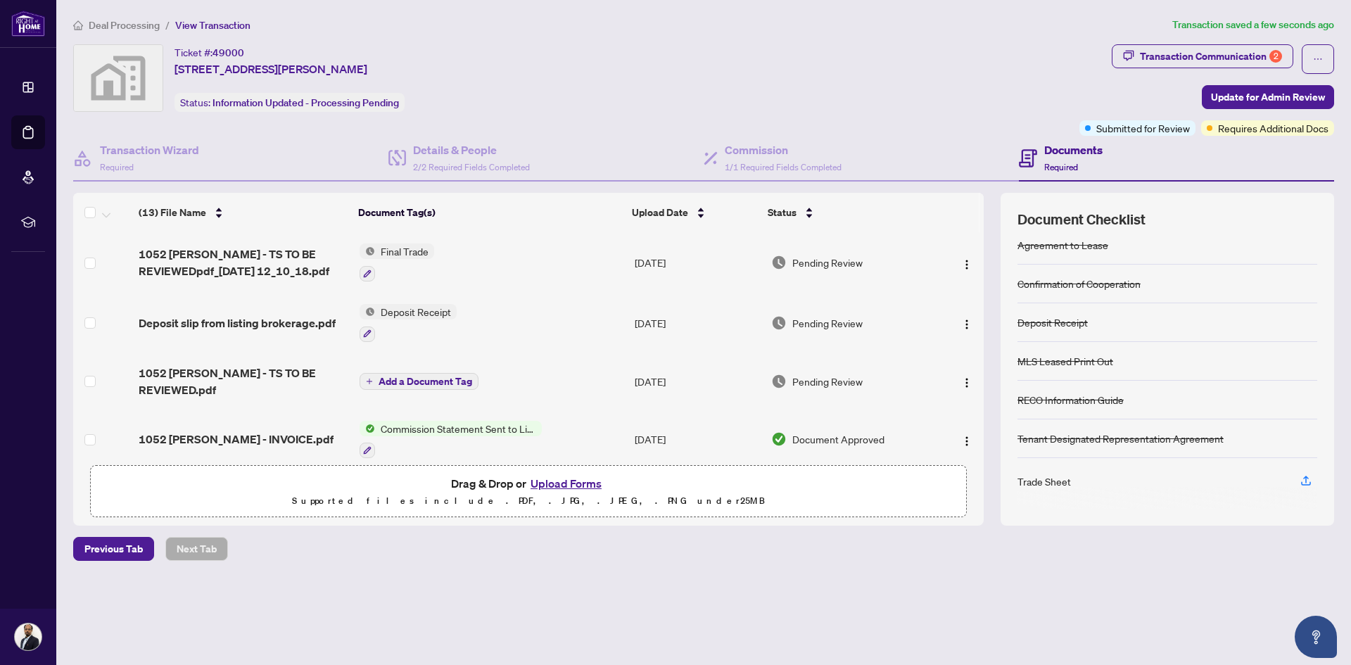
scroll to position [11, 0]
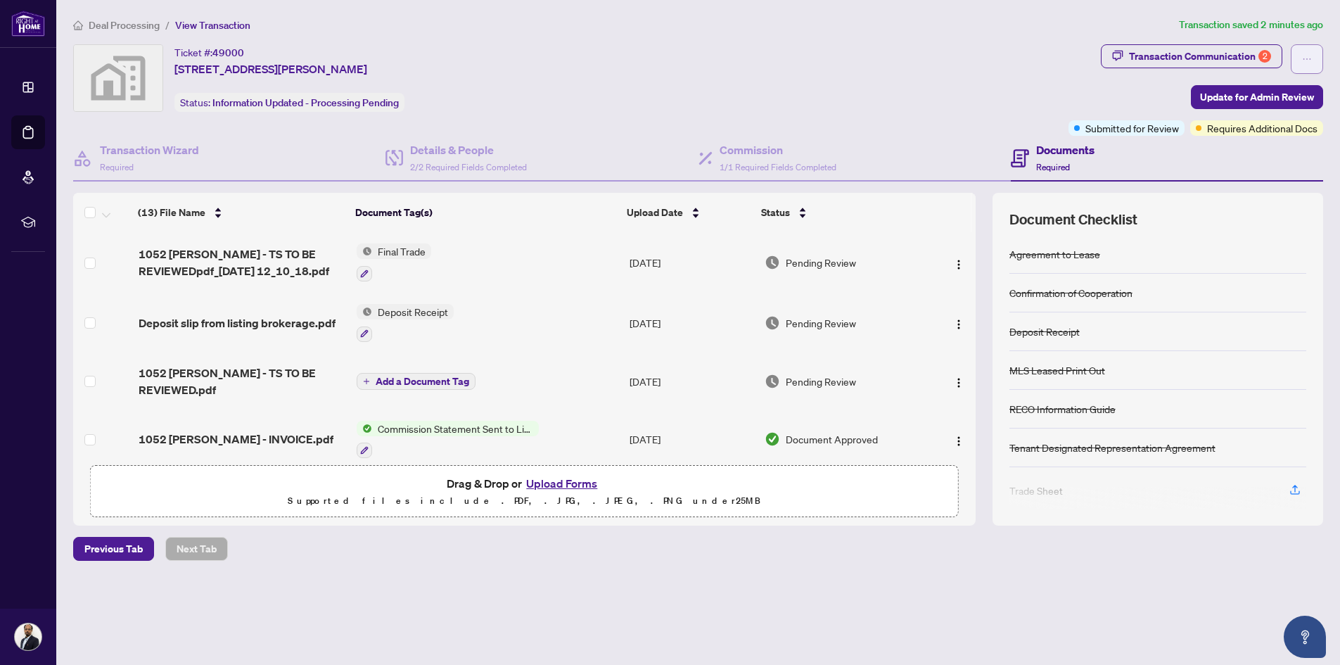
click at [1306, 54] on icon "ellipsis" at bounding box center [1307, 59] width 10 height 10
click at [905, 53] on div "Ticket #: 49000 1052 Matthew Murray Cres, Oshawa, ON, Canada Status: Informatio…" at bounding box center [568, 78] width 990 height 68
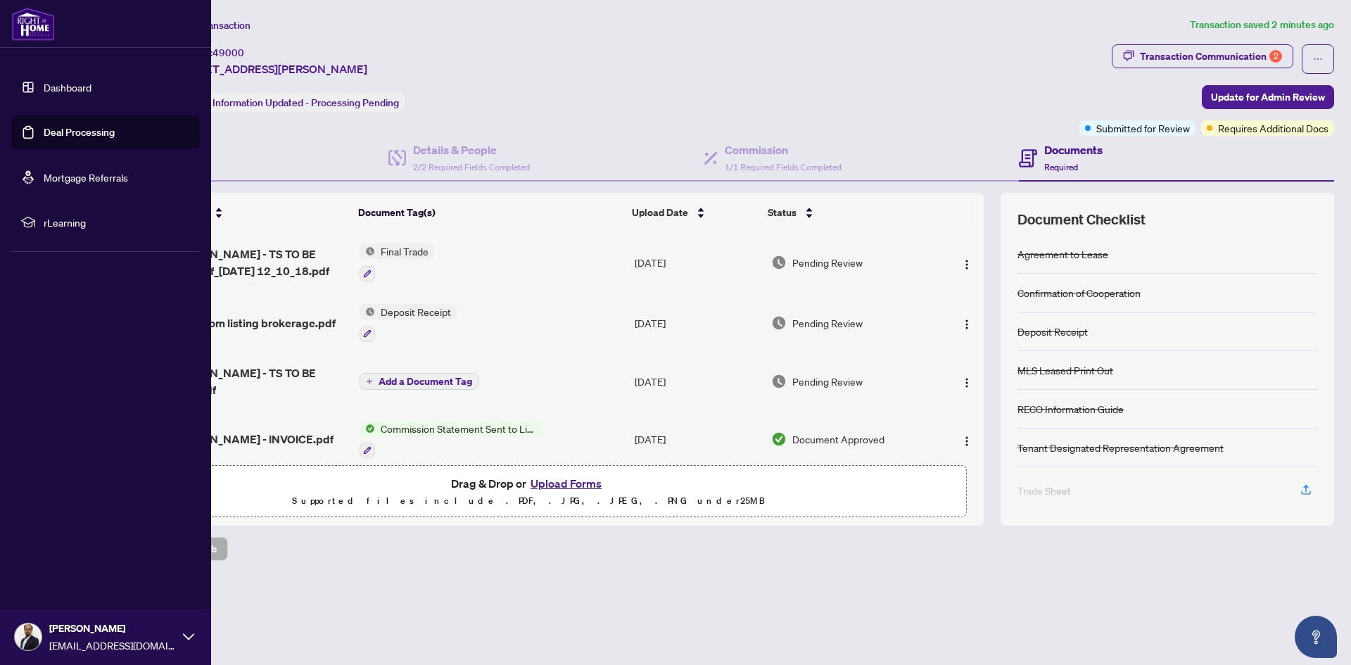
click at [184, 636] on icon at bounding box center [188, 636] width 11 height 11
click at [77, 552] on button "Logout" at bounding box center [105, 553] width 189 height 24
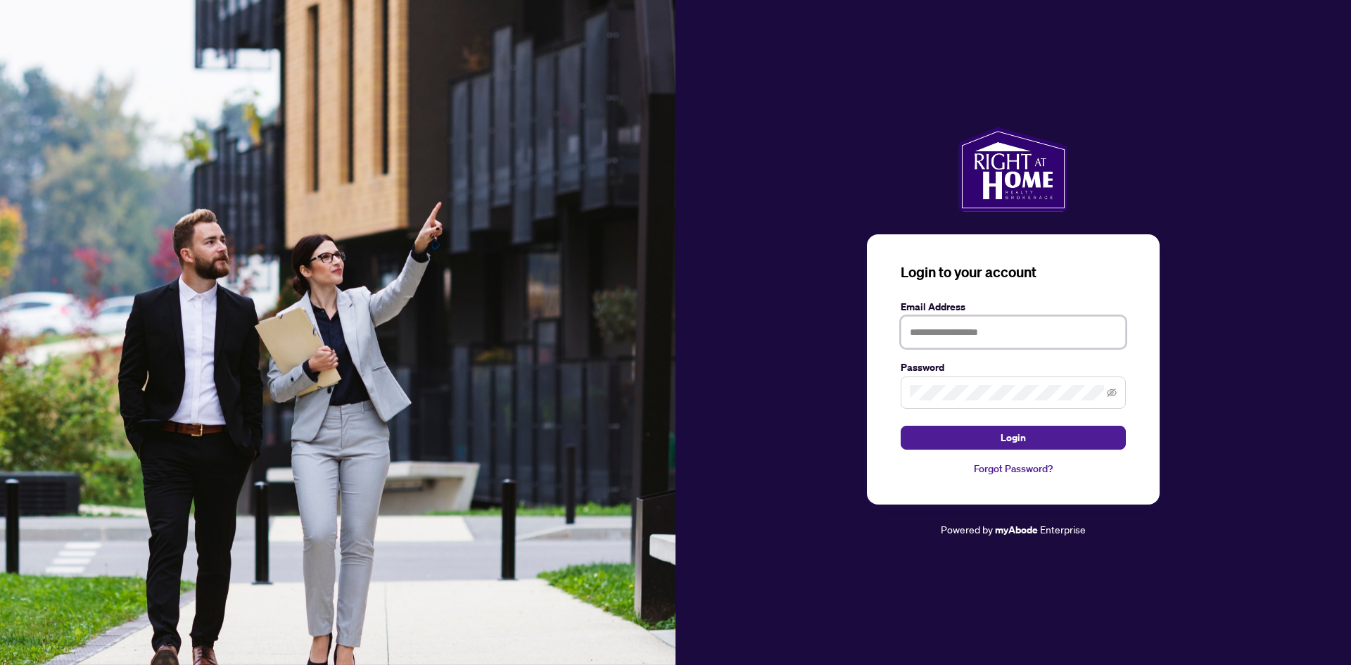
type input "**********"
